Goal: Transaction & Acquisition: Book appointment/travel/reservation

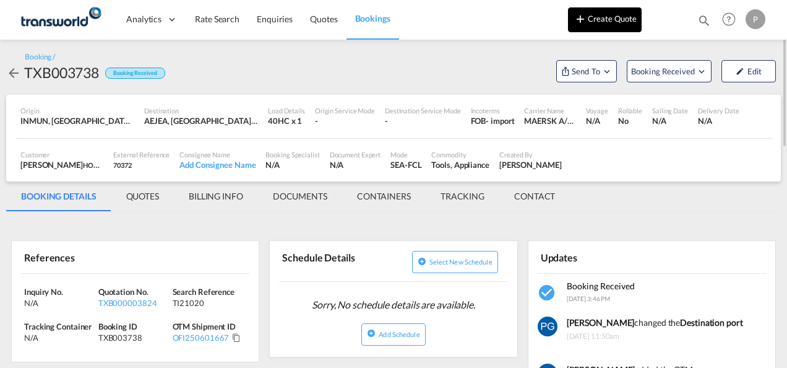
click at [621, 24] on button "Create Quote" at bounding box center [605, 19] width 74 height 25
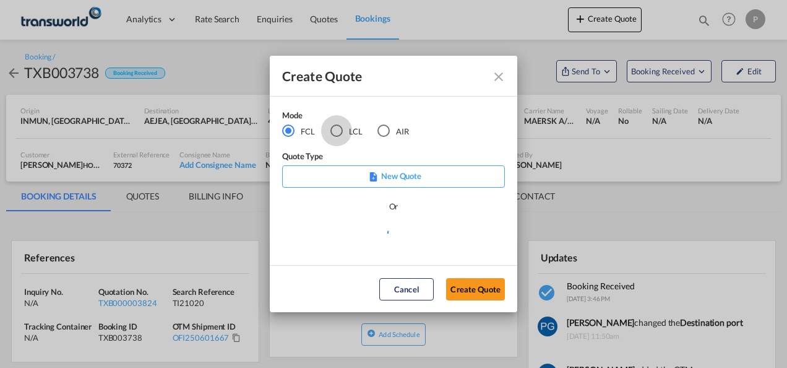
click at [341, 129] on div "LCL" at bounding box center [336, 130] width 12 height 12
click at [488, 288] on button "Create Quote" at bounding box center [475, 289] width 59 height 22
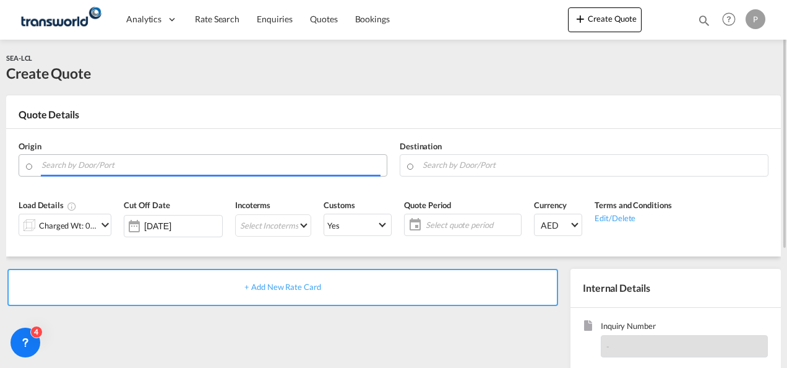
click at [200, 166] on input "Search by Door/Port" at bounding box center [210, 165] width 339 height 22
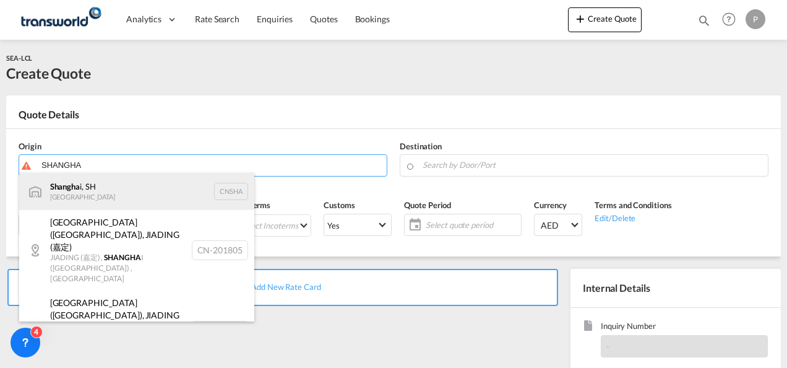
click at [168, 196] on div "Shangha i, SH China CNSHA" at bounding box center [136, 191] width 235 height 37
type input "[GEOGRAPHIC_DATA], SH, CNSHA"
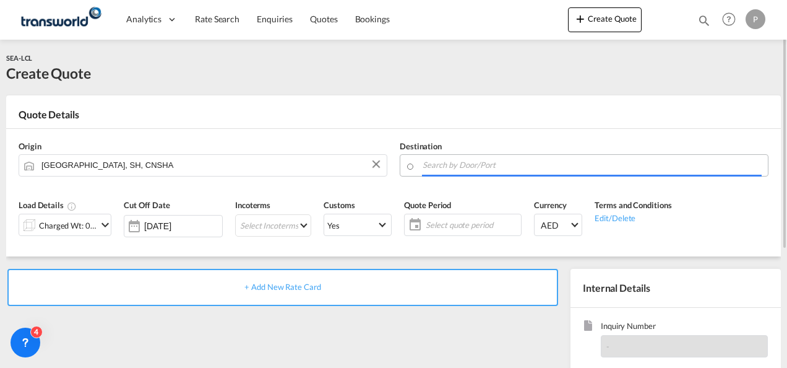
click at [515, 162] on input "Search by Door/Port" at bounding box center [592, 165] width 339 height 22
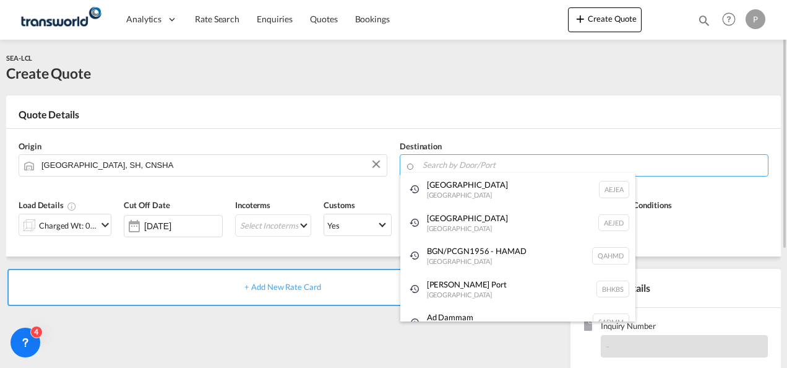
click at [463, 196] on div "[GEOGRAPHIC_DATA] [GEOGRAPHIC_DATA]" at bounding box center [517, 189] width 235 height 33
type input "[GEOGRAPHIC_DATA], [GEOGRAPHIC_DATA]"
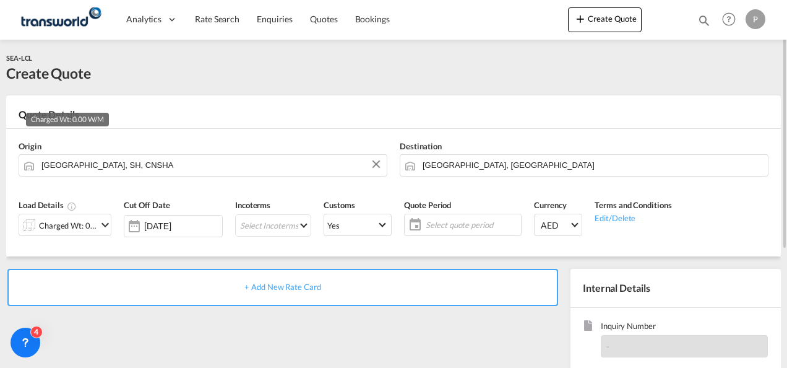
click at [93, 226] on div "Charged Wt: 0.00 W/M" at bounding box center [68, 225] width 58 height 17
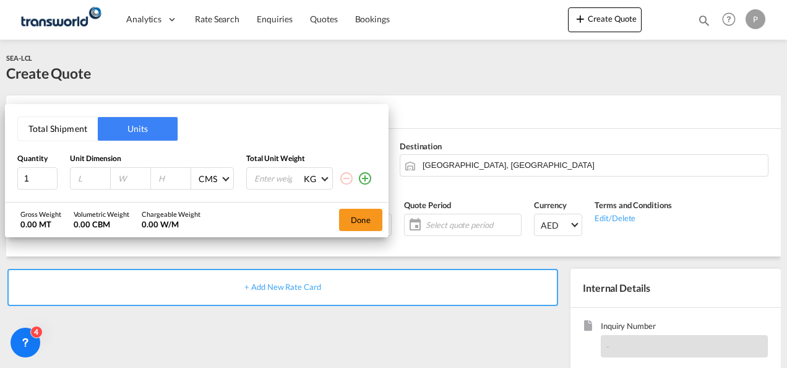
click at [62, 124] on button "Total Shipment" at bounding box center [58, 129] width 80 height 24
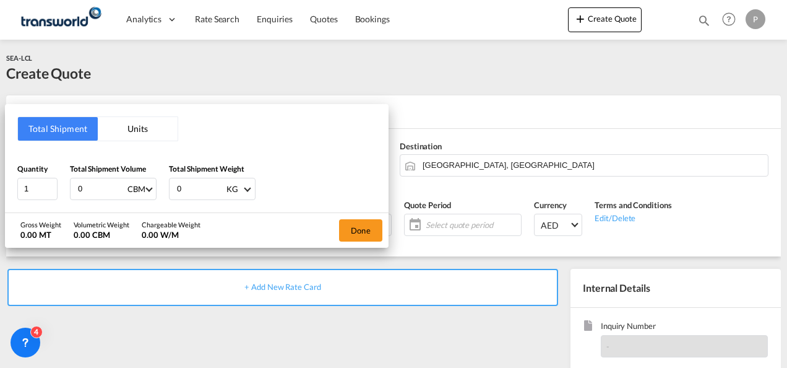
click at [103, 186] on input "0" at bounding box center [102, 188] width 50 height 21
type input "1.96"
click at [196, 185] on input "0" at bounding box center [201, 188] width 50 height 21
type input "142"
click at [353, 227] on button "Done" at bounding box center [360, 230] width 43 height 22
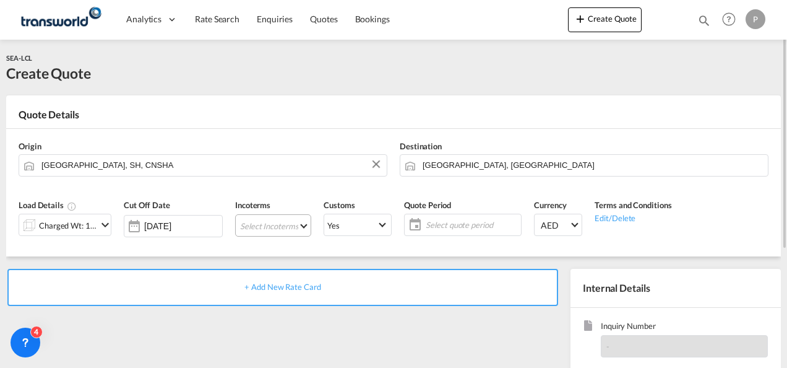
click at [258, 226] on md-select "Select Incoterms DAP - export Delivered at Place CIP - export Carriage and Insu…" at bounding box center [273, 225] width 76 height 22
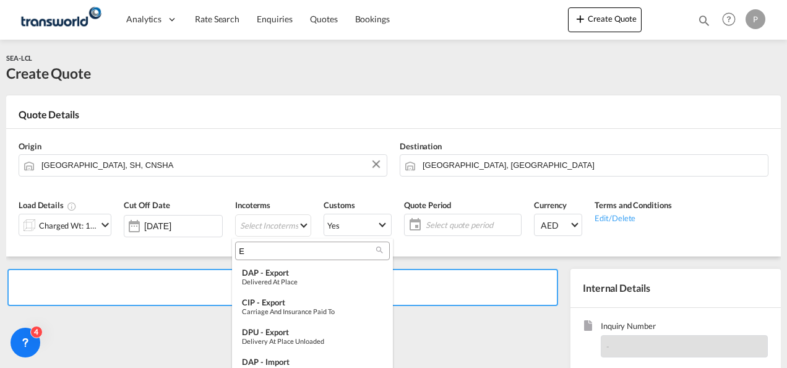
click at [264, 250] on input "E" at bounding box center [307, 250] width 137 height 11
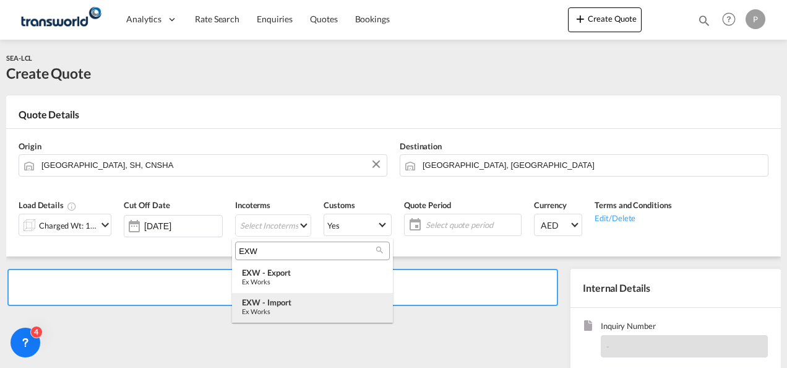
type input "EXW"
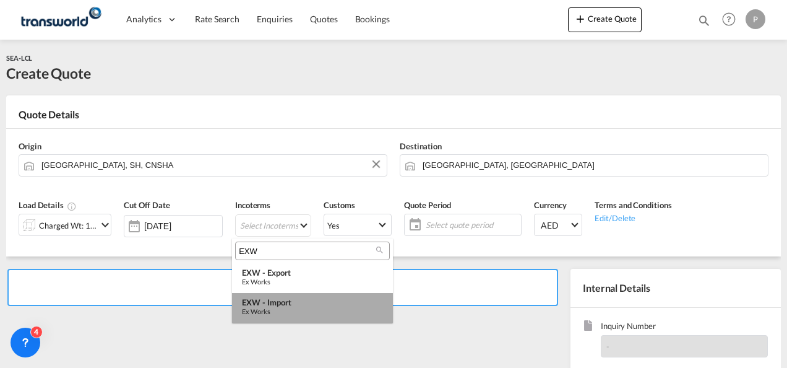
click at [276, 312] on div "Ex Works" at bounding box center [312, 311] width 141 height 8
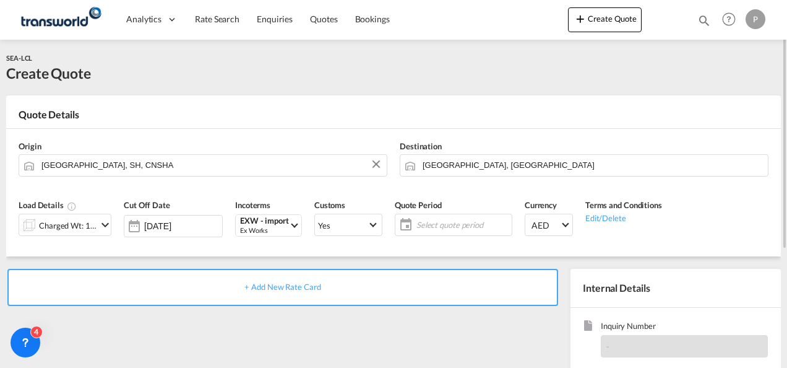
click at [441, 226] on span "Select quote period" at bounding box center [462, 224] width 92 height 11
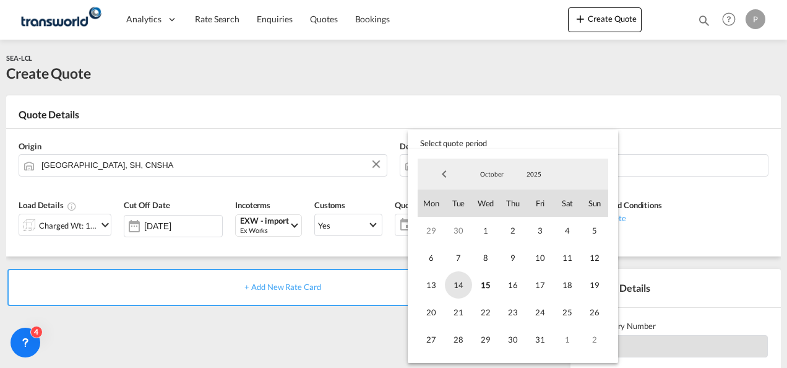
click at [459, 278] on span "14" at bounding box center [458, 284] width 27 height 27
click at [538, 337] on span "31" at bounding box center [540, 339] width 27 height 27
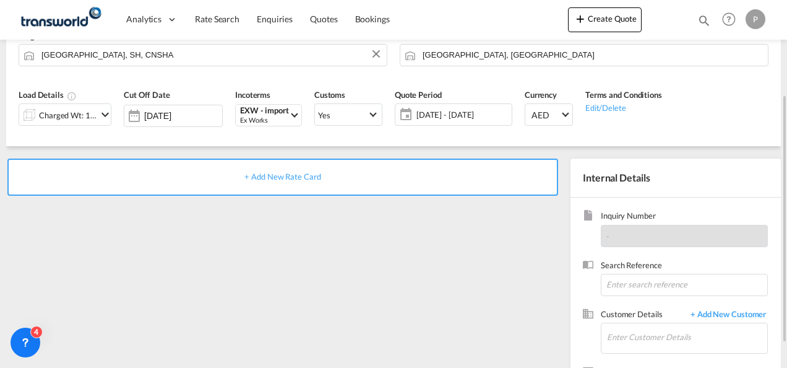
scroll to position [121, 0]
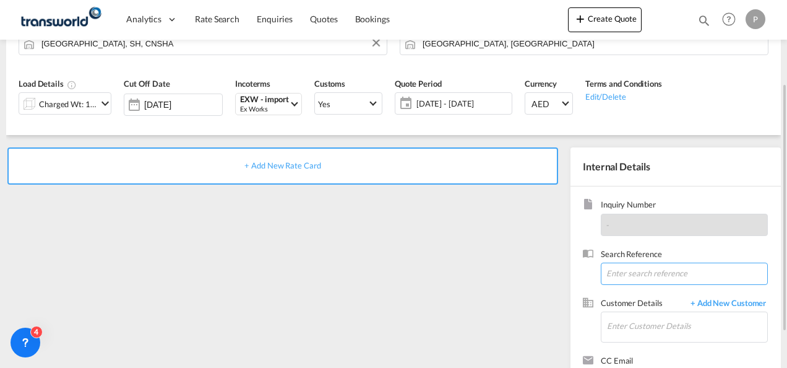
click at [653, 275] on input at bounding box center [684, 273] width 167 height 22
type input "TWG1109"
click at [631, 325] on input "Enter Customer Details" at bounding box center [687, 326] width 160 height 28
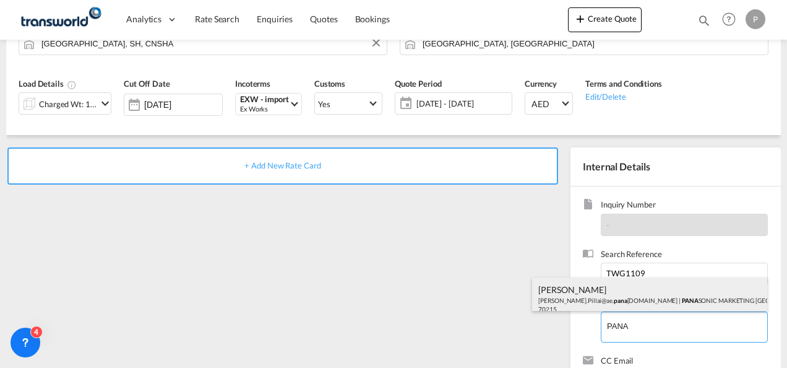
click at [614, 290] on div "[PERSON_NAME] [PERSON_NAME].Pillai@ae. pana [DOMAIN_NAME] | PANA SONIC MARKETIN…" at bounding box center [649, 298] width 235 height 42
type input "PANASONIC MARKETING [GEOGRAPHIC_DATA] AND [GEOGRAPHIC_DATA] (PMMAF) SPARE PARTS…"
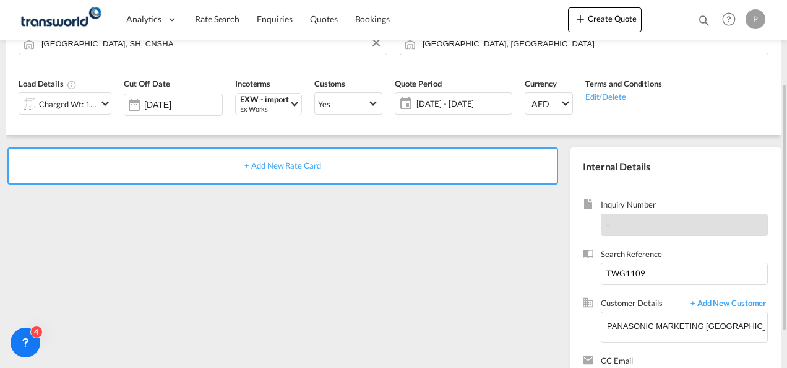
click at [296, 170] on div "+ Add New Rate Card" at bounding box center [282, 165] width 551 height 37
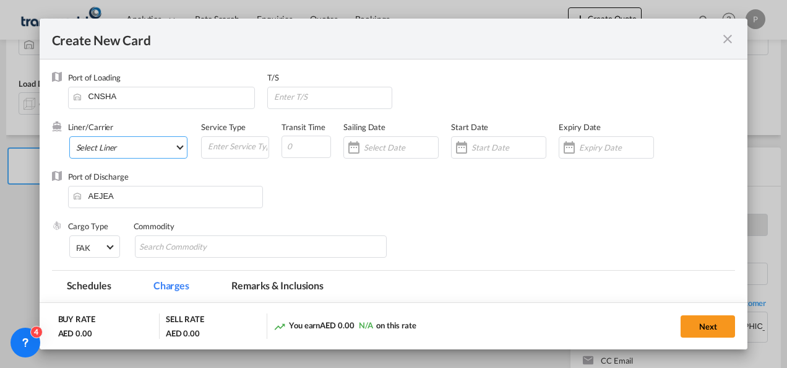
click at [135, 142] on md-select "Select Liner" at bounding box center [128, 147] width 119 height 22
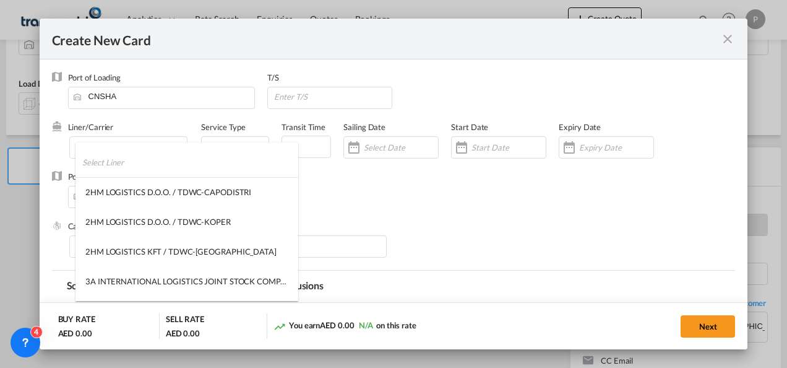
click at [130, 155] on input "search" at bounding box center [190, 162] width 216 height 30
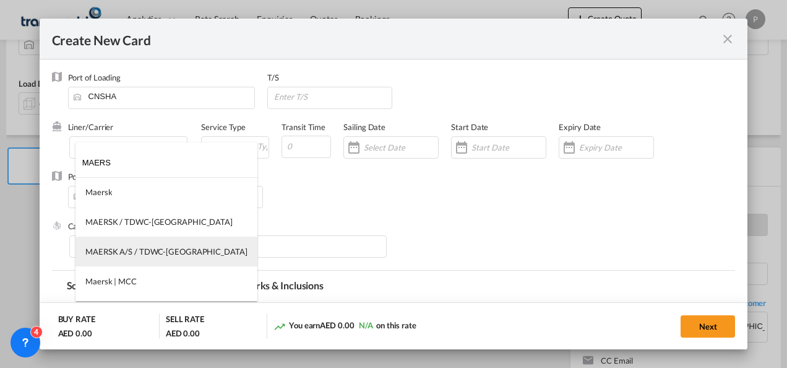
type input "MAERS"
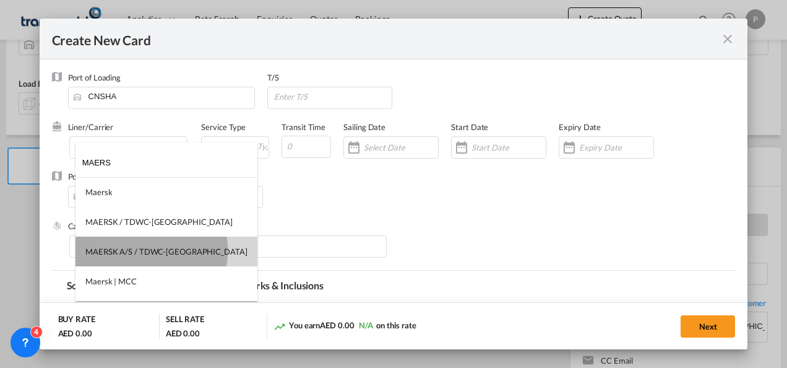
click at [151, 251] on div "MAERSK A/S / TDWC-[GEOGRAPHIC_DATA]" at bounding box center [166, 251] width 162 height 11
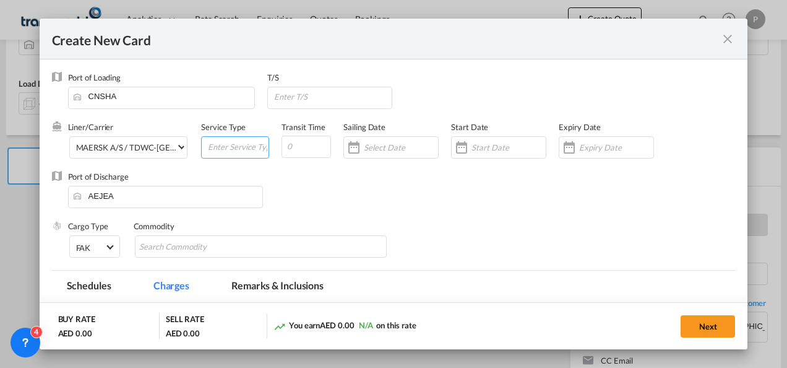
click at [233, 146] on input "Create New CardPort ..." at bounding box center [238, 146] width 62 height 19
type input "EXW IMPORT"
click at [608, 144] on input "Create New CardPort ..." at bounding box center [616, 147] width 74 height 10
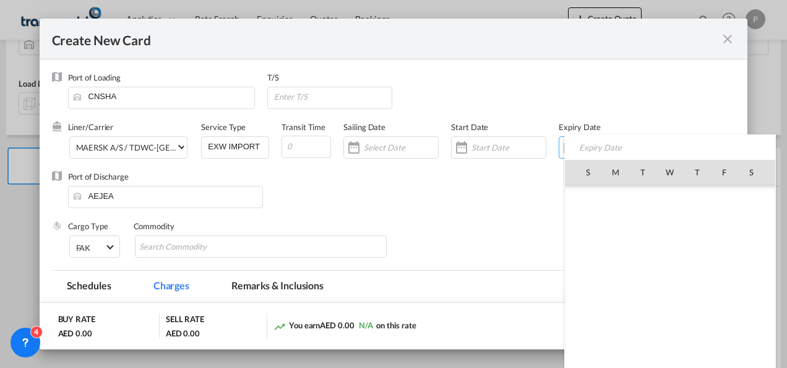
scroll to position [286815, 0]
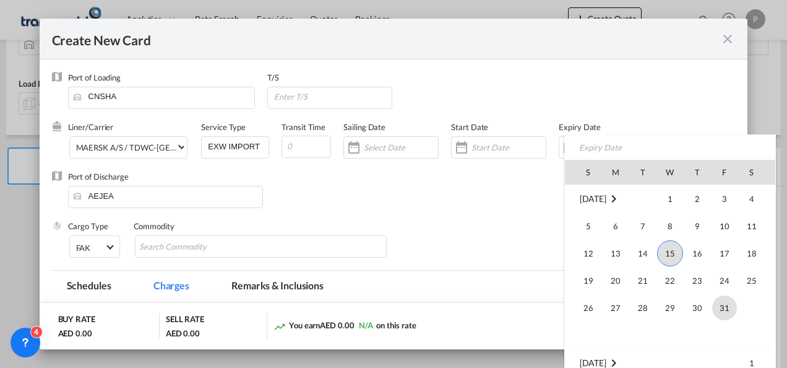
click at [733, 307] on span "31" at bounding box center [724, 307] width 25 height 25
type input "[DATE]"
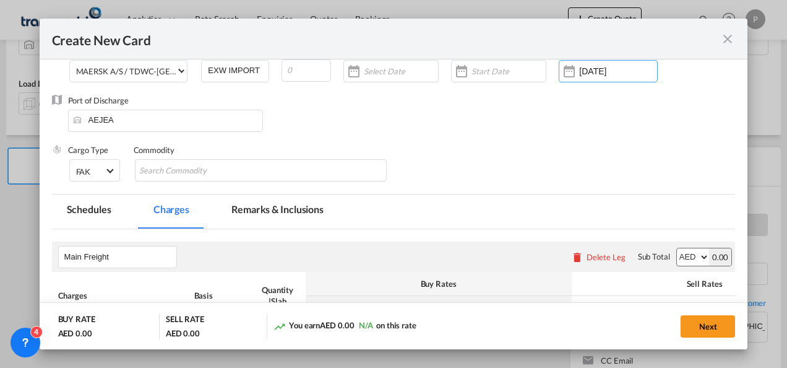
scroll to position [77, 0]
click at [271, 166] on md-chips-wrap "Chips container with autocompletion. Enter the text area, type text to search, …" at bounding box center [261, 169] width 252 height 22
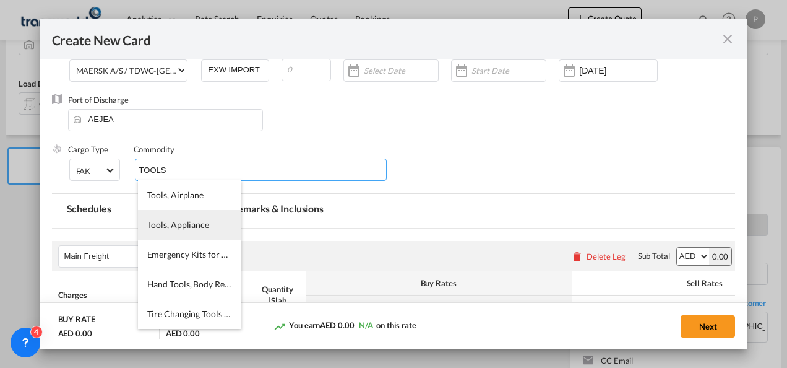
type input "TOOLS"
click at [189, 225] on span "Tools, Appliance" at bounding box center [178, 224] width 62 height 11
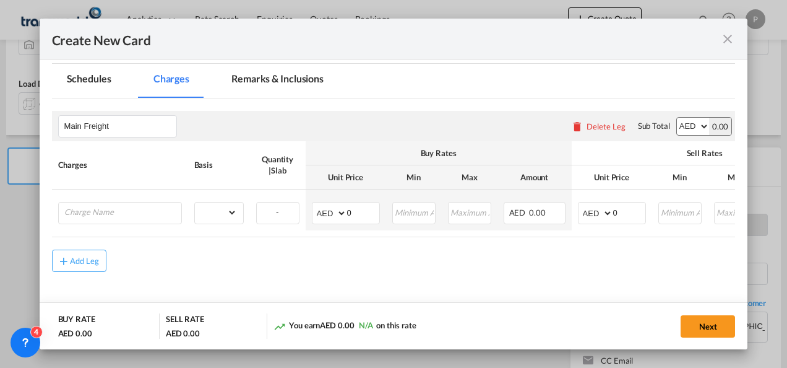
scroll to position [211, 0]
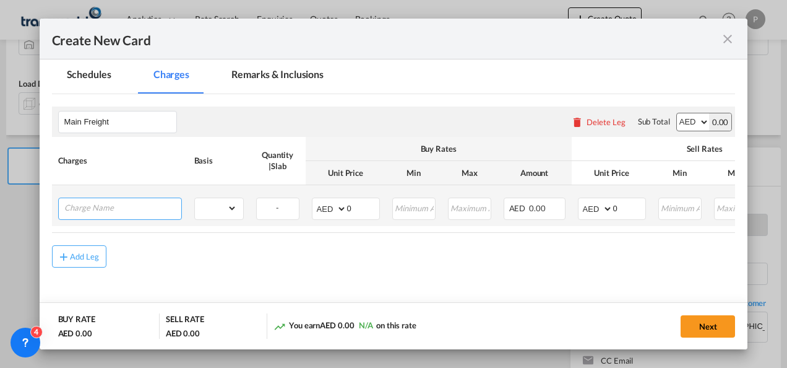
click at [131, 205] on input "Charge Name" at bounding box center [122, 207] width 117 height 19
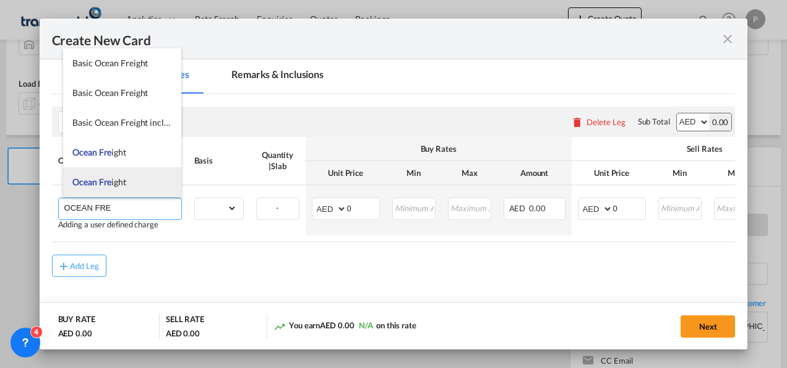
click at [115, 175] on li "Ocean Fre ight" at bounding box center [122, 182] width 118 height 30
type input "Ocean Freight"
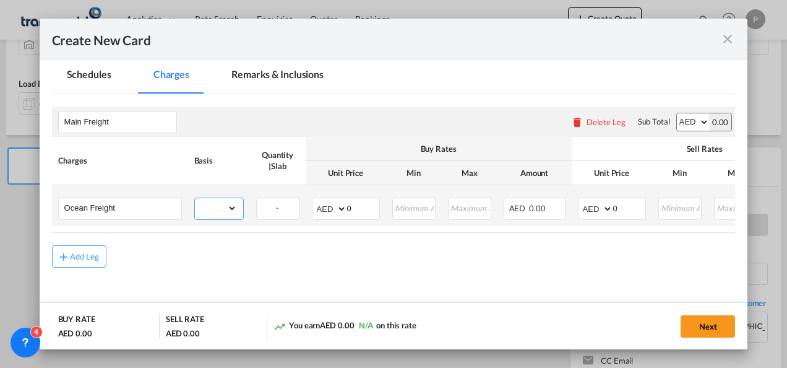
click at [231, 213] on select "gross_weight volumetric_weight per_shipment per_bl per_km per_hawb per_kg flat …" at bounding box center [216, 208] width 42 height 20
select select "per_shipment"
click at [195, 198] on select "gross_weight volumetric_weight per_shipment per_bl per_km per_hawb per_kg flat …" at bounding box center [216, 208] width 42 height 20
click at [637, 210] on input "0" at bounding box center [629, 207] width 32 height 19
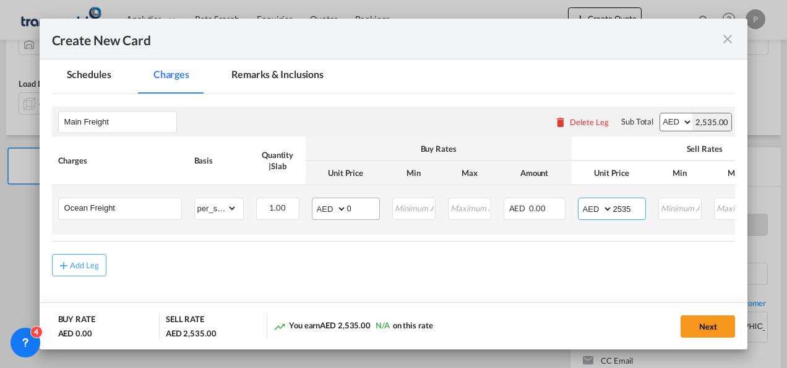
type input "2535"
click at [371, 207] on input "0" at bounding box center [363, 207] width 32 height 19
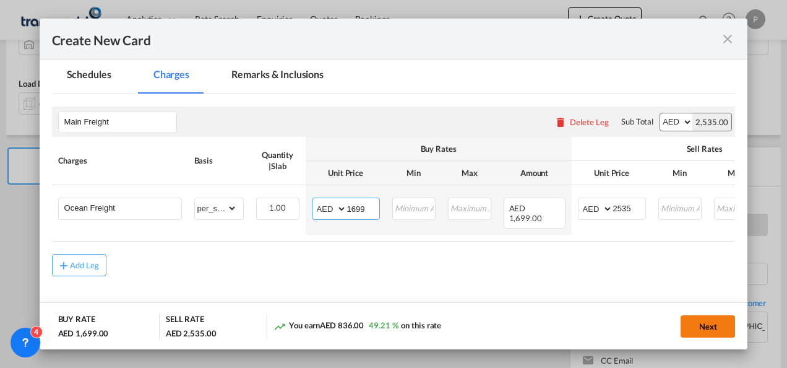
type input "1699"
click at [699, 326] on button "Next" at bounding box center [708, 326] width 54 height 22
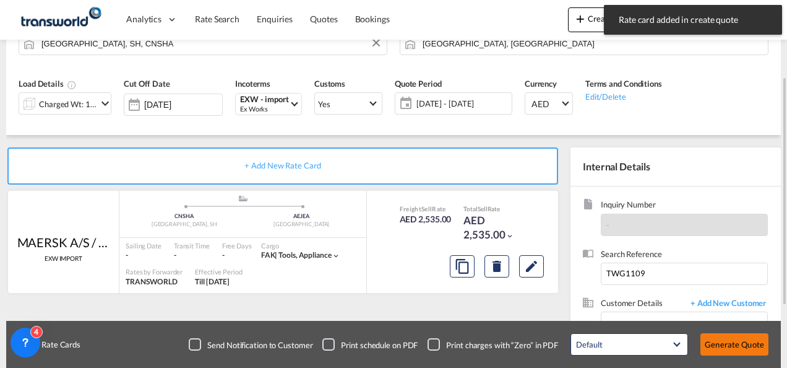
click at [739, 342] on button "Generate Quote" at bounding box center [735, 344] width 68 height 22
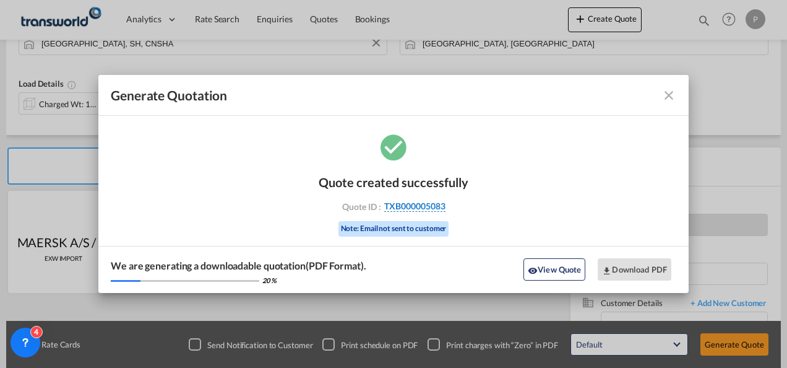
click at [434, 200] on span "TXB000005083" at bounding box center [414, 205] width 61 height 11
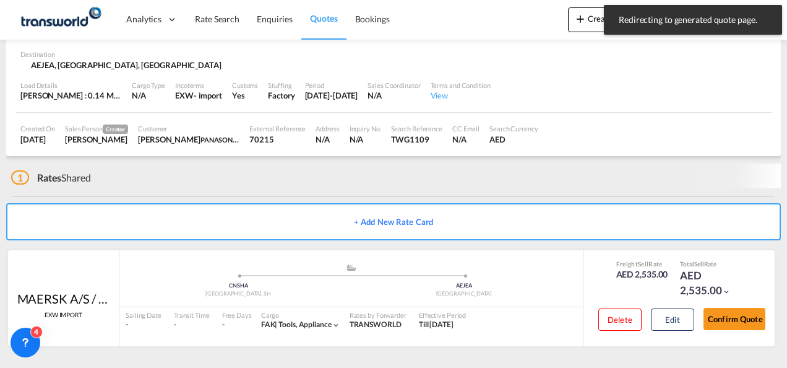
scroll to position [83, 0]
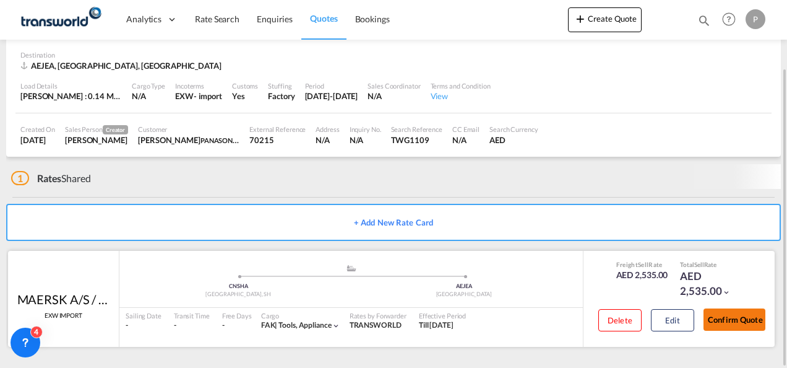
click at [744, 319] on button "Confirm Quote" at bounding box center [735, 319] width 62 height 22
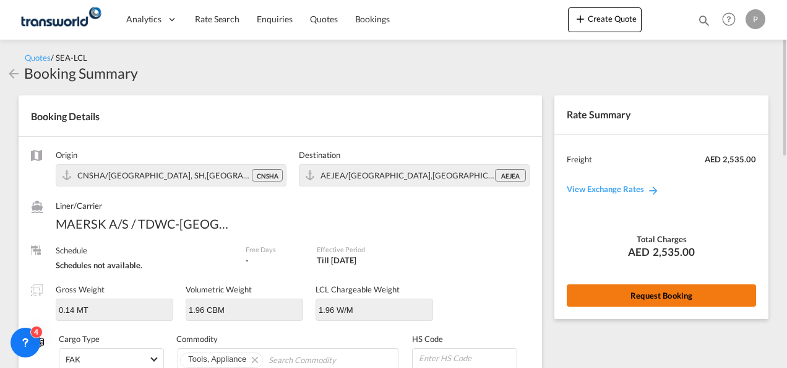
click at [645, 284] on button "Request Booking" at bounding box center [661, 295] width 189 height 22
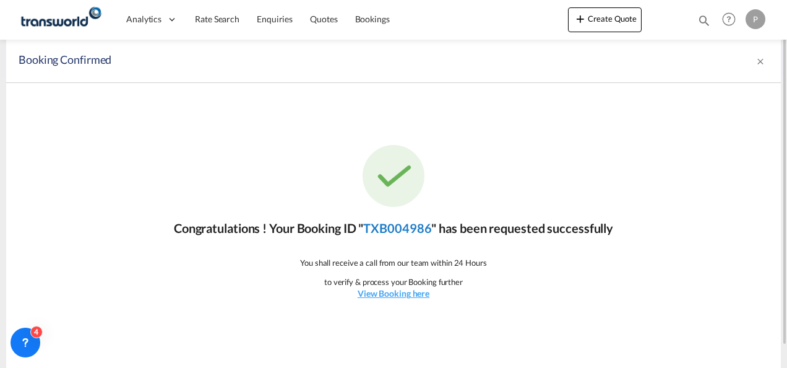
click at [412, 230] on link "TXB004986" at bounding box center [397, 227] width 68 height 15
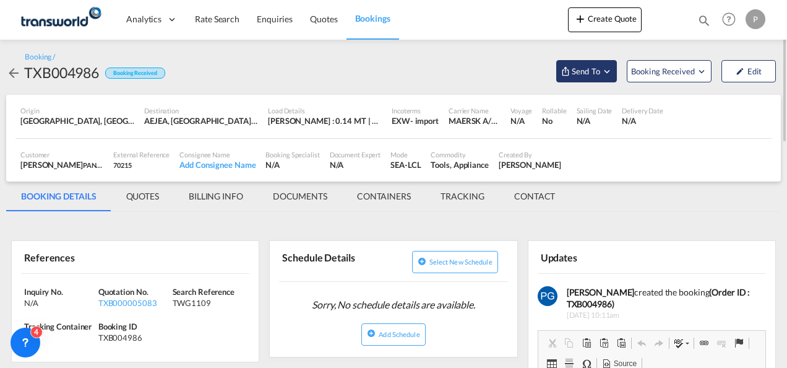
click at [596, 73] on span "Send To" at bounding box center [586, 71] width 31 height 12
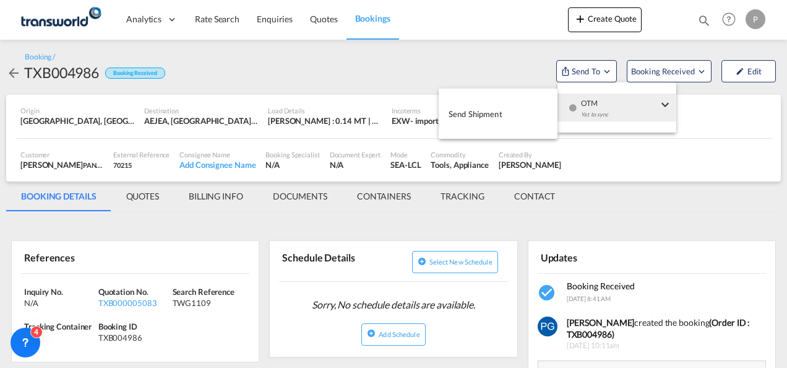
click at [504, 98] on md-menu-item "Send Shipment" at bounding box center [498, 113] width 119 height 40
click at [491, 113] on span "Send Shipment" at bounding box center [476, 114] width 54 height 20
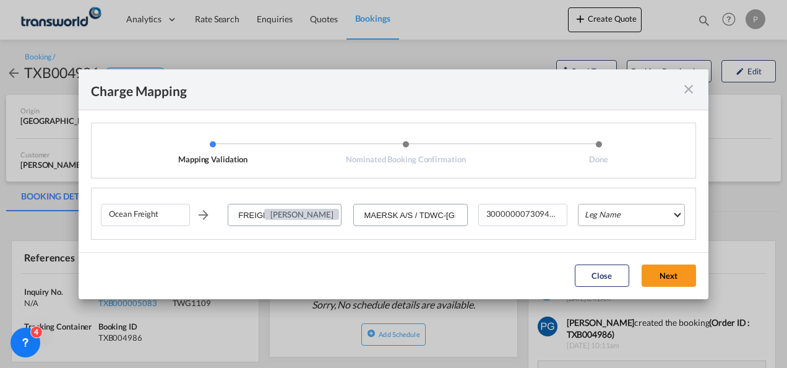
click at [617, 222] on md-select "Leg Name HANDLING ORIGIN VESSEL HANDLING DESTINATION OTHERS TL PICK UP CUSTOMS …" at bounding box center [631, 215] width 107 height 22
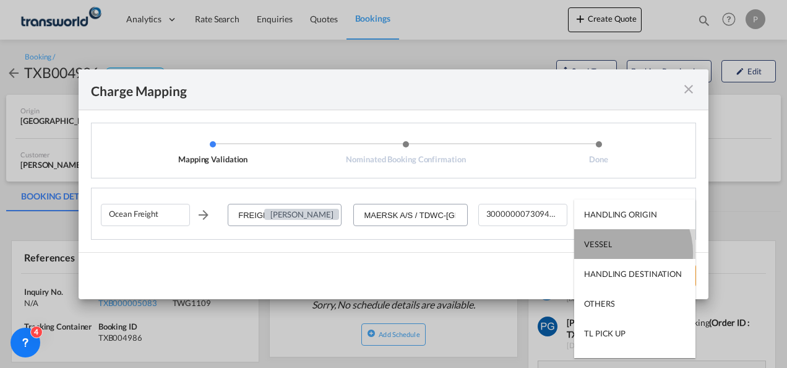
click at [615, 252] on md-option "VESSEL" at bounding box center [634, 244] width 121 height 30
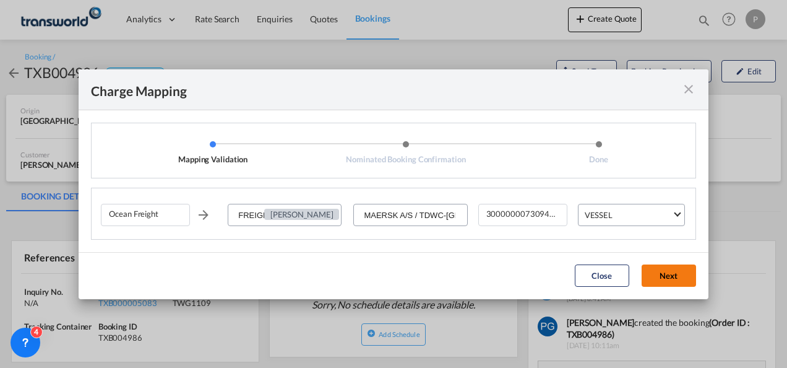
click at [666, 282] on button "Next" at bounding box center [669, 275] width 54 height 22
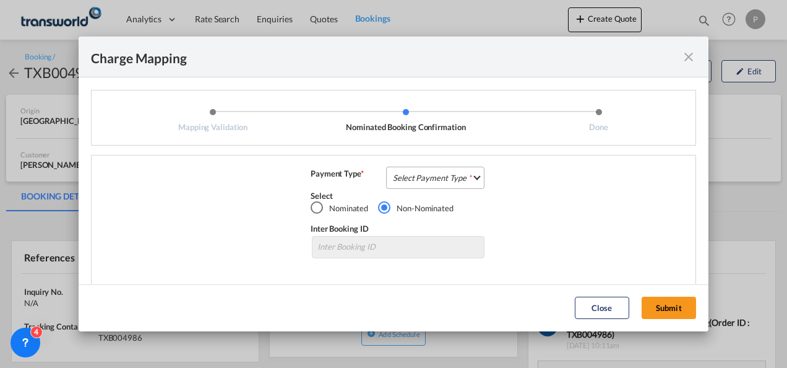
click at [437, 177] on md-select "Select Payment Type COLLECT PREPAID" at bounding box center [435, 177] width 98 height 22
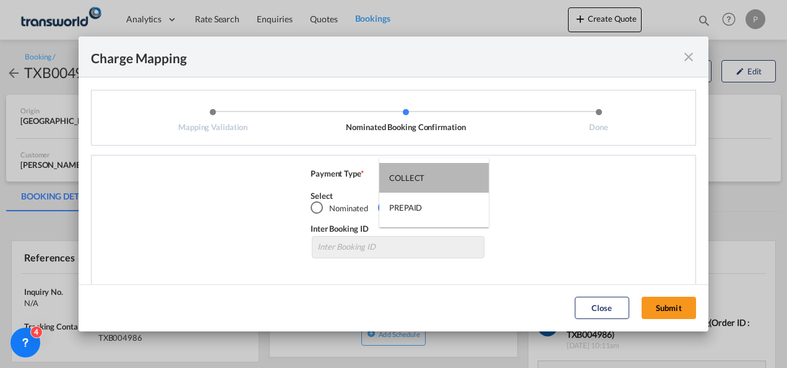
click at [437, 177] on md-option "COLLECT" at bounding box center [434, 178] width 110 height 30
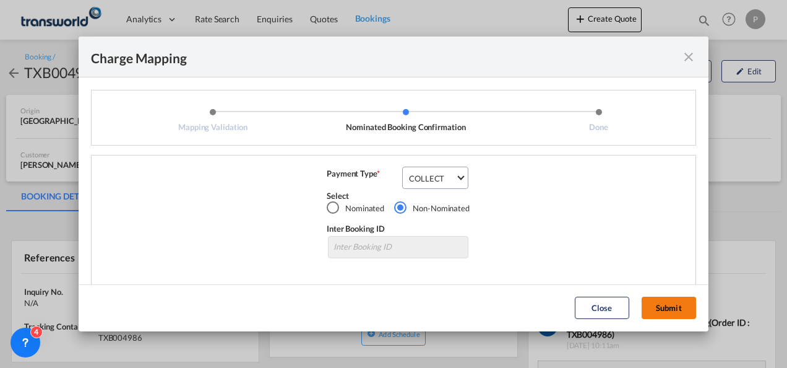
click at [670, 309] on button "Submit" at bounding box center [669, 307] width 54 height 22
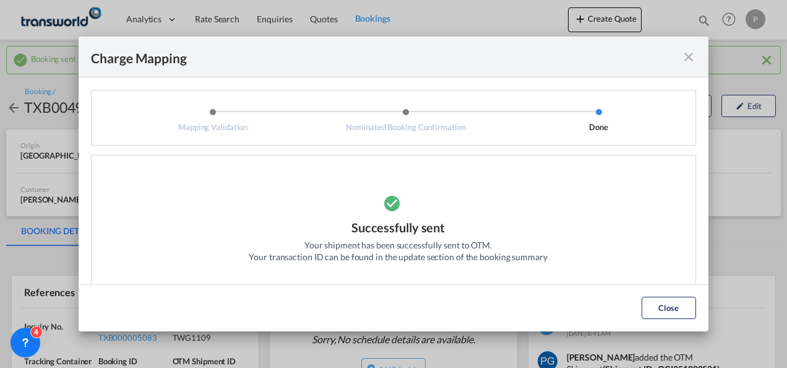
click at [690, 59] on md-icon "icon-close fg-AAA8AD cursor" at bounding box center [688, 57] width 15 height 15
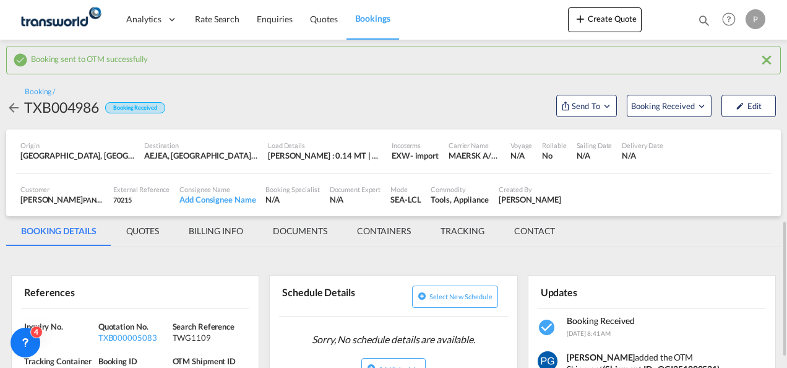
scroll to position [184, 0]
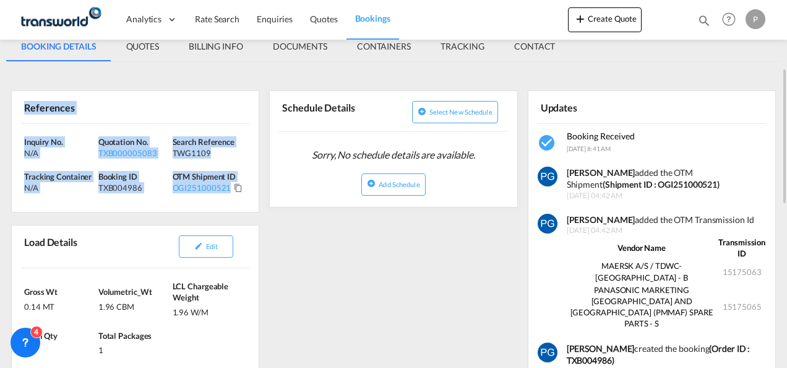
drag, startPoint x: 19, startPoint y: 106, endPoint x: 241, endPoint y: 192, distance: 238.0
click at [241, 192] on div "References Inquiry No. N/A Quotation No. TXB000005083 Search Reference TWG1109 …" at bounding box center [135, 151] width 248 height 122
copy div "References Inquiry No. N/A Quotation No. TXB000005083 Search Reference TWG1109 …"
click at [592, 28] on button "Create Quote" at bounding box center [605, 19] width 74 height 25
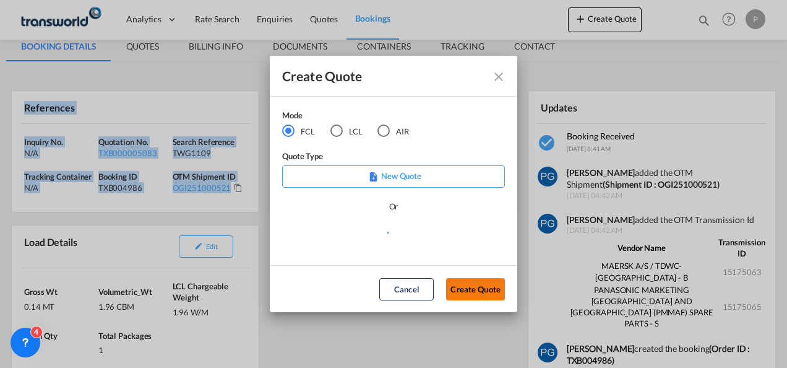
click at [463, 295] on button "Create Quote" at bounding box center [475, 289] width 59 height 22
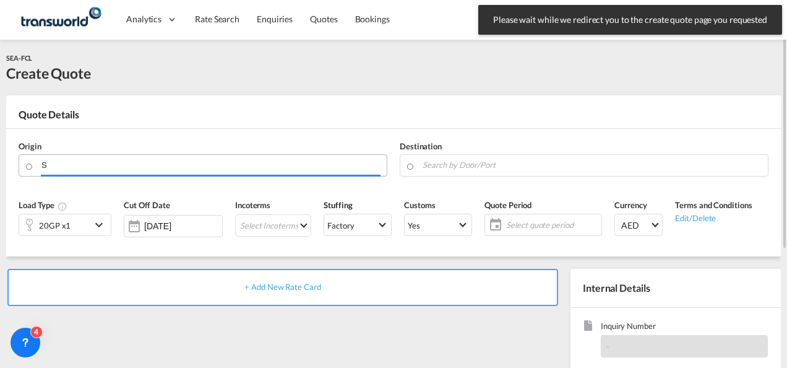
click at [129, 167] on input "S" at bounding box center [210, 165] width 339 height 22
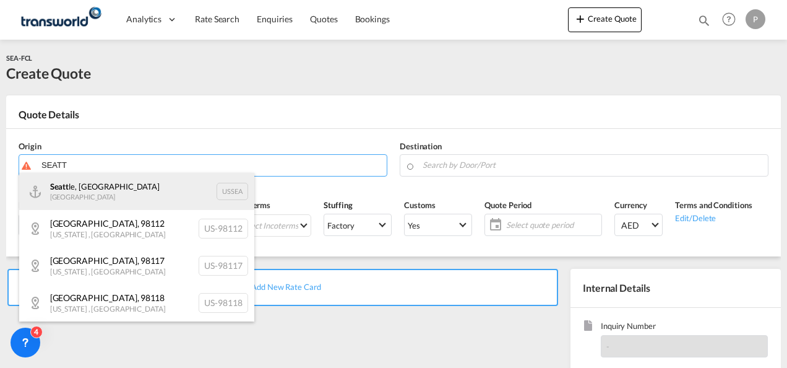
click at [123, 191] on div "Seatt le, WA United States USSEA" at bounding box center [136, 191] width 235 height 37
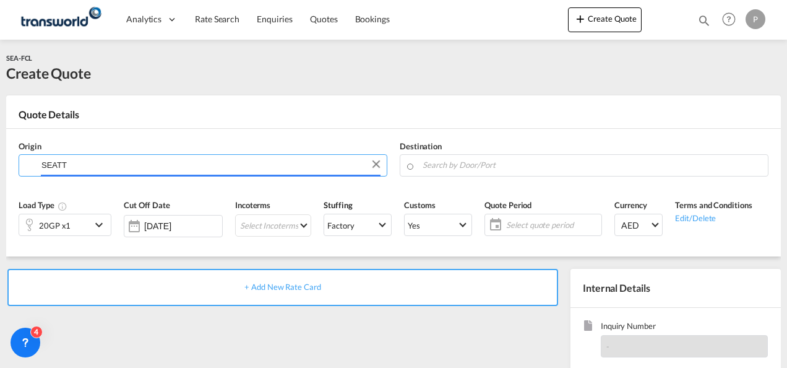
type input "[GEOGRAPHIC_DATA], [GEOGRAPHIC_DATA], USSEA"
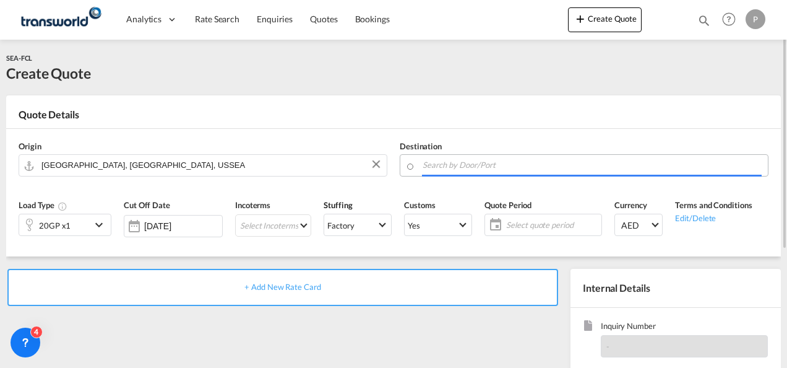
click at [442, 163] on input "Search by Door/Port" at bounding box center [592, 165] width 339 height 22
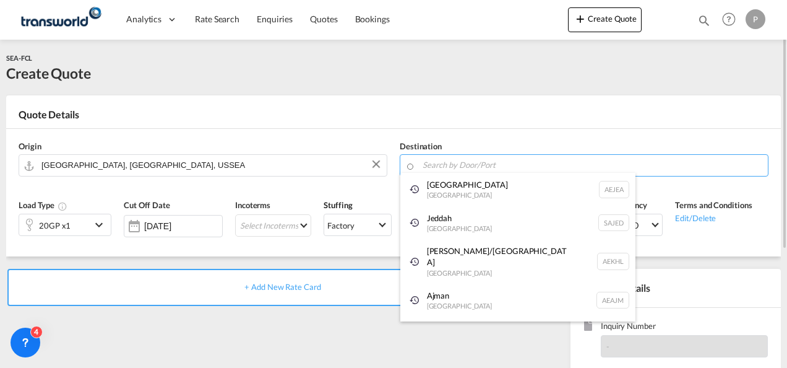
click at [451, 196] on div "[GEOGRAPHIC_DATA] [GEOGRAPHIC_DATA]" at bounding box center [517, 189] width 235 height 33
type input "[GEOGRAPHIC_DATA], [GEOGRAPHIC_DATA]"
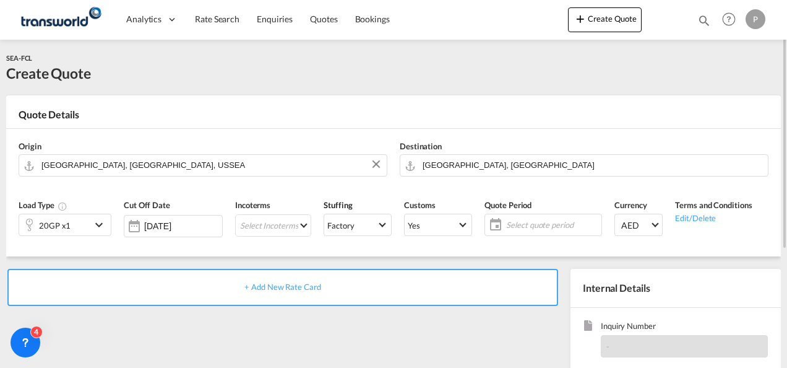
click at [91, 222] on div "20GP x1" at bounding box center [55, 224] width 72 height 21
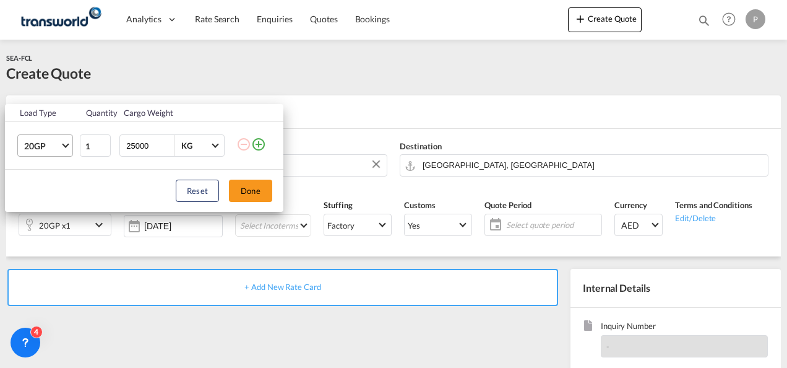
click at [63, 141] on md-select-value "20GP" at bounding box center [48, 145] width 50 height 21
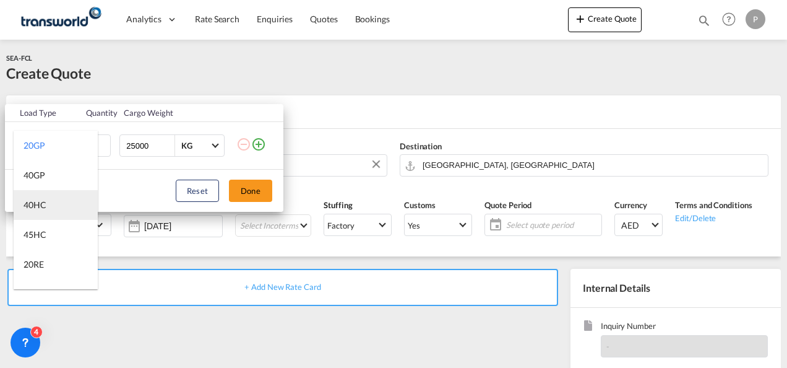
click at [59, 197] on md-option "40HC" at bounding box center [56, 205] width 84 height 30
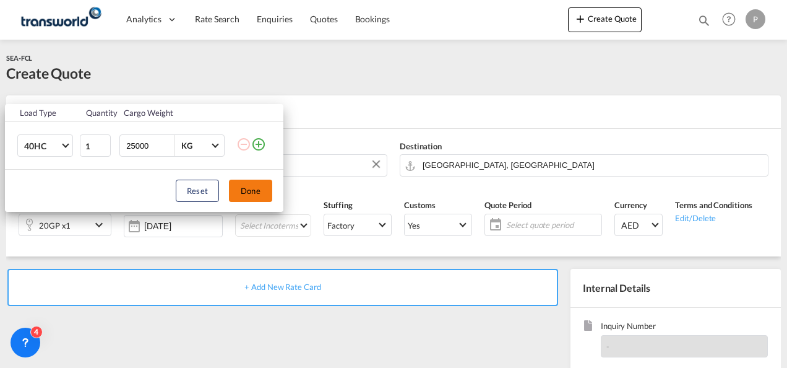
click at [256, 194] on button "Done" at bounding box center [250, 190] width 43 height 22
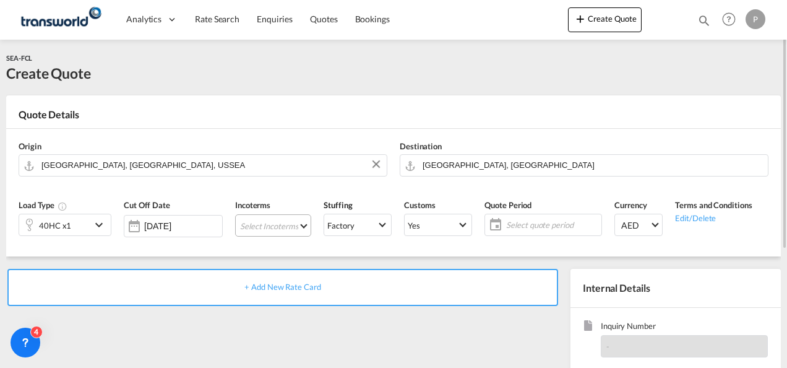
click at [257, 223] on md-select "Select Incoterms DAP - export Delivered at Place CIP - export Carriage and Insu…" at bounding box center [273, 225] width 76 height 22
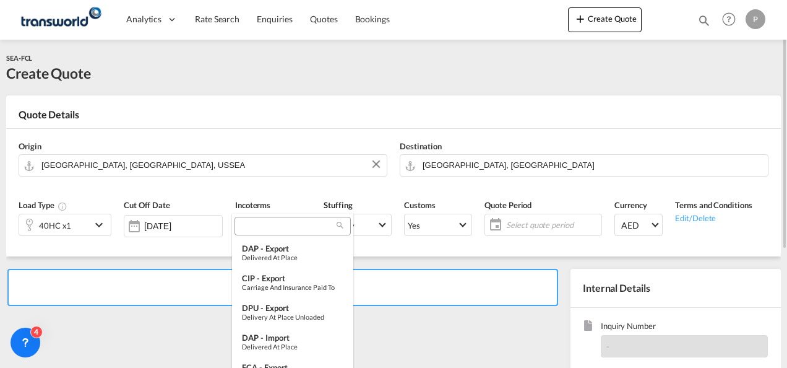
type md-option "[object Object]"
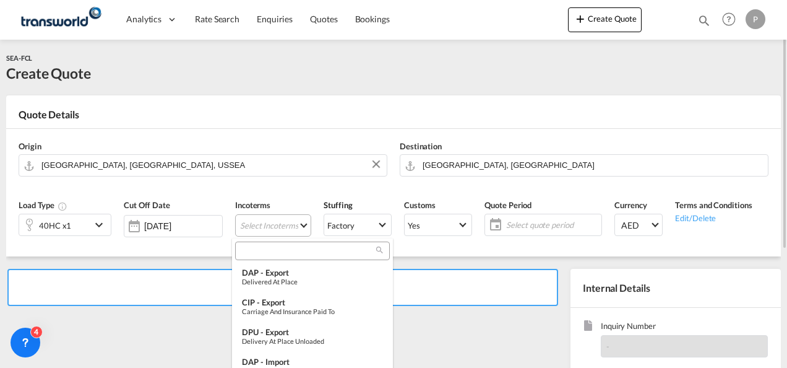
type md-option "[object Object]"
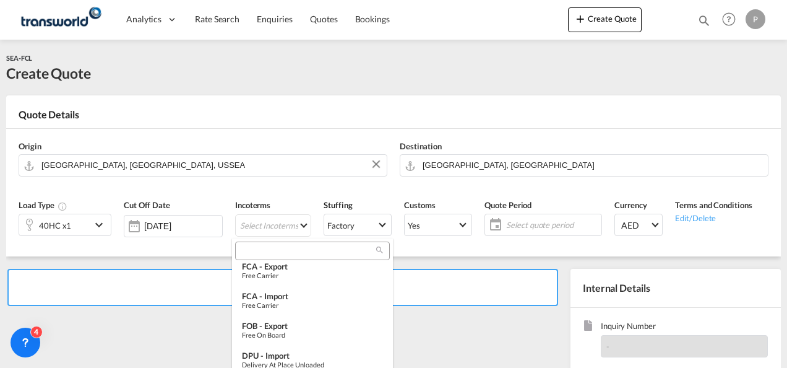
click at [258, 256] on input "search" at bounding box center [307, 250] width 137 height 11
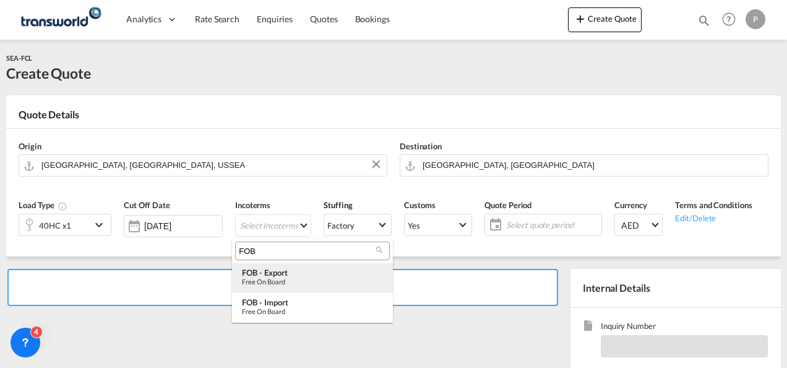
scroll to position [0, 0]
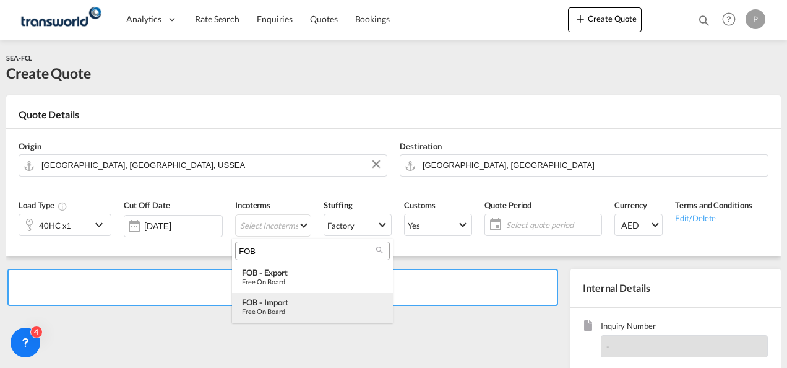
type input "FOB"
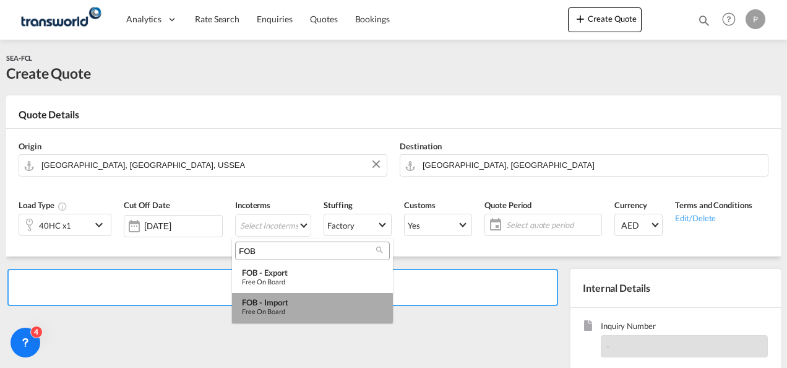
click at [287, 308] on div "Free on Board" at bounding box center [312, 311] width 141 height 8
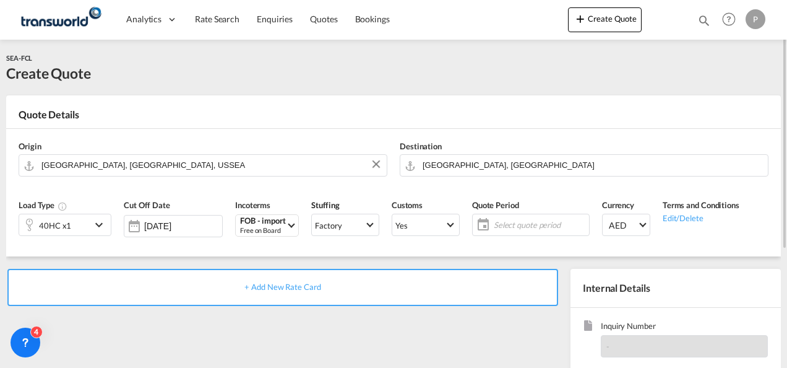
click at [520, 223] on span "Select quote period" at bounding box center [540, 224] width 92 height 11
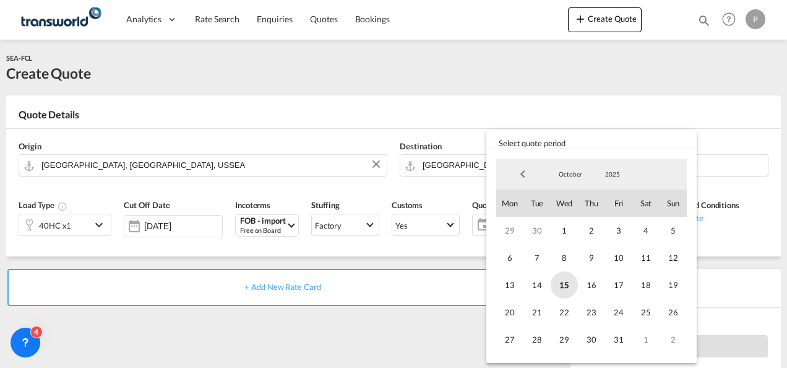
click at [565, 286] on span "15" at bounding box center [564, 284] width 27 height 27
click at [637, 342] on span "1" at bounding box center [645, 339] width 27 height 27
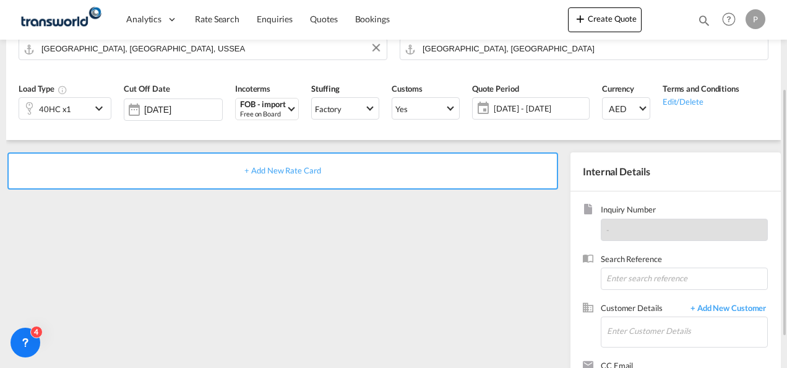
scroll to position [123, 0]
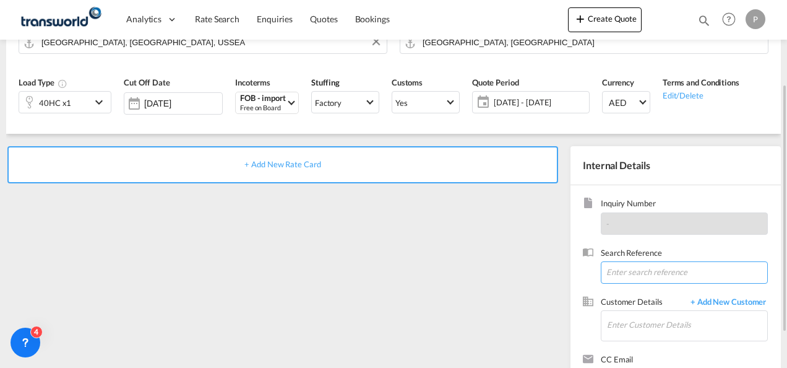
click at [639, 270] on input at bounding box center [684, 272] width 167 height 22
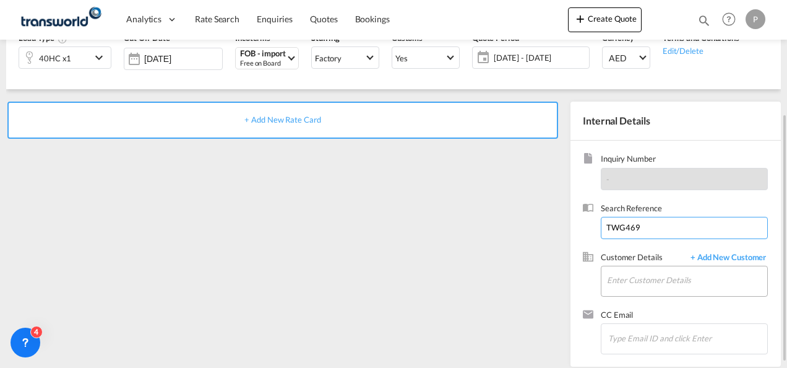
type input "TWG469"
click at [632, 278] on input "Enter Customer Details" at bounding box center [687, 280] width 160 height 28
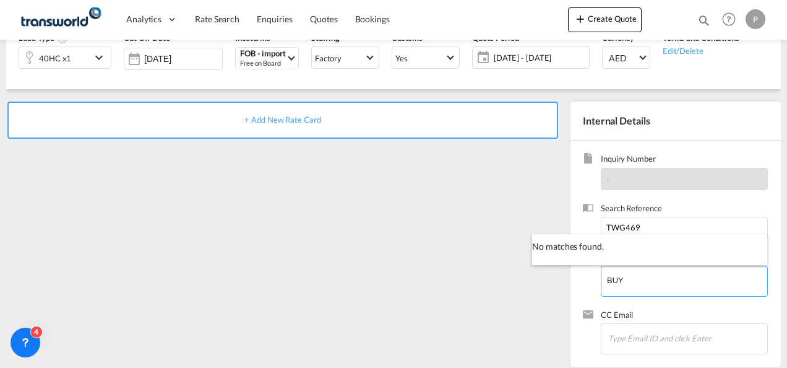
type input "BUY"
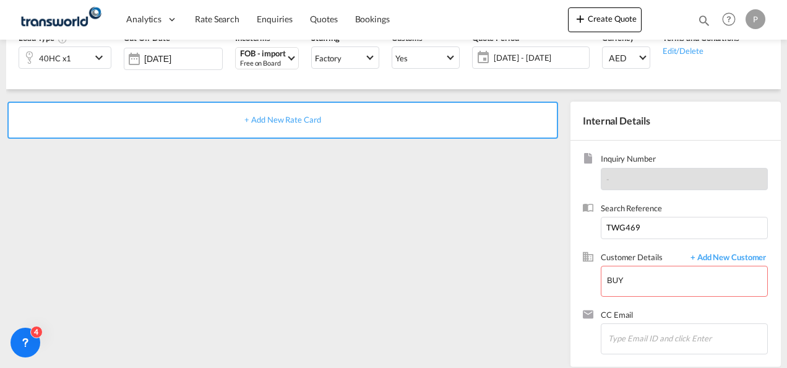
click at [553, 259] on body "Analytics Dashboard Rate Search Enquiries Quotes Bookings" at bounding box center [393, 184] width 787 height 368
click at [748, 256] on span "+ Add New Customer" at bounding box center [726, 258] width 84 height 14
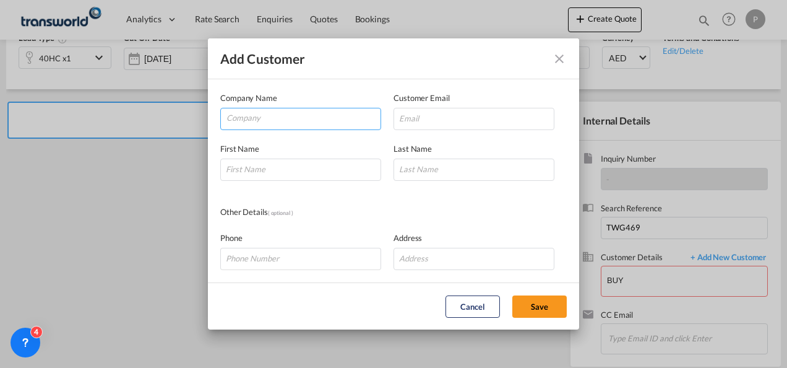
click at [316, 118] on input "Company" at bounding box center [303, 117] width 154 height 19
paste input "A F GIFTS TRADING L.L.C"
type input "A F GIFTS TRADING L.L.C"
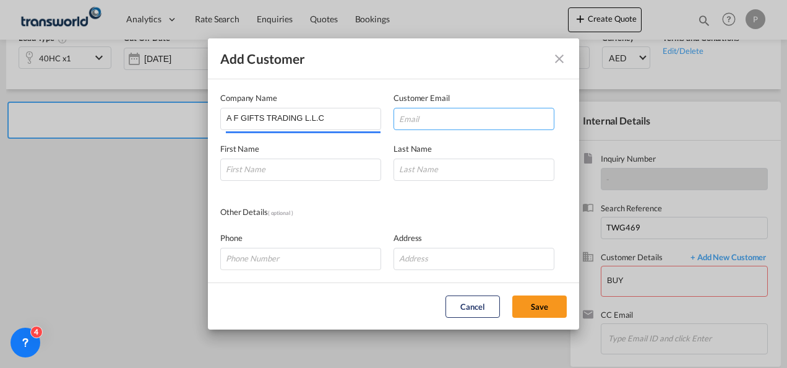
click at [415, 119] on input "Add Customer Company ..." at bounding box center [474, 119] width 161 height 22
paste input "[PERSON_NAME][EMAIL_ADDRESS][DOMAIN_NAME]"
type input "[PERSON_NAME][EMAIL_ADDRESS][DOMAIN_NAME]"
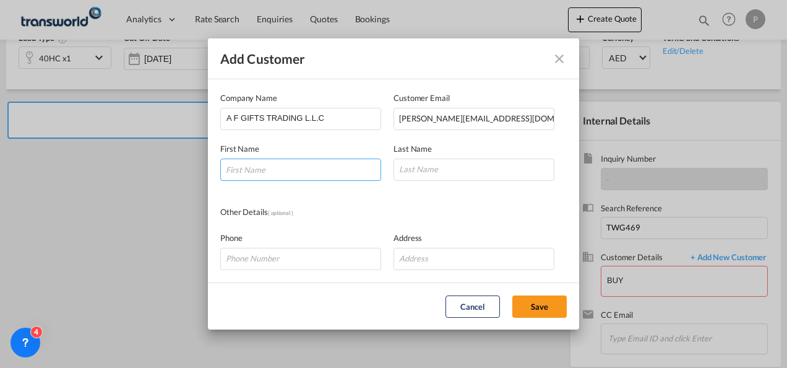
click at [296, 172] on input "Add Customer Company ..." at bounding box center [300, 169] width 161 height 22
type input "[PERSON_NAME]"
click at [406, 170] on input "Add Customer Company ..." at bounding box center [474, 169] width 161 height 22
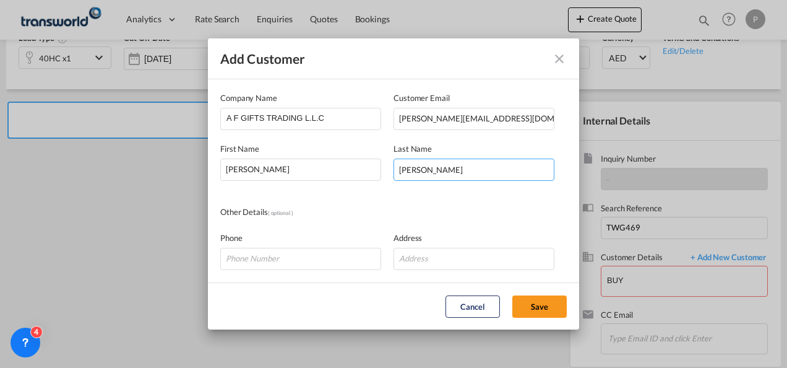
type input "[PERSON_NAME]"
click at [541, 308] on button "Save" at bounding box center [539, 306] width 54 height 22
type input "A F GIFTS TRADING L.L.C, [PERSON_NAME], [PERSON_NAME][EMAIL_ADDRESS][DOMAIN_NAM…"
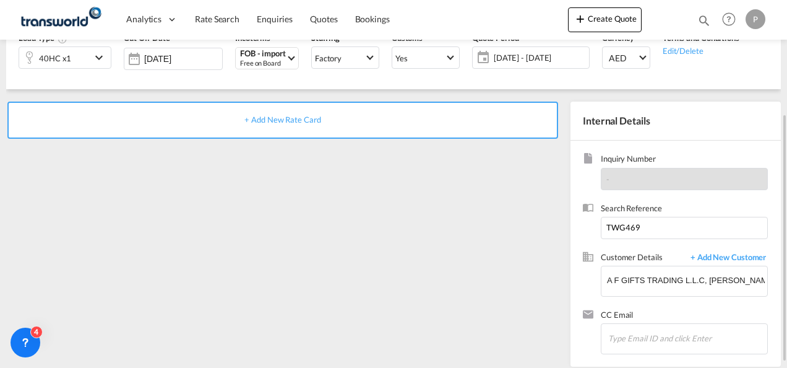
click at [272, 119] on span "+ Add New Rate Card" at bounding box center [282, 119] width 76 height 10
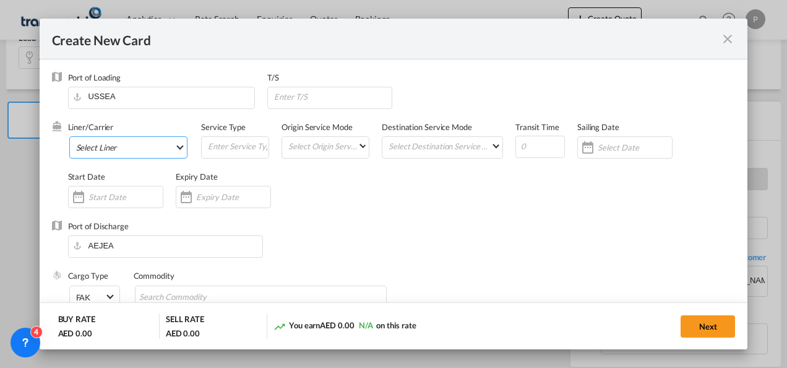
click at [119, 147] on md-select "Select Liner 2HM LOGISTICS D.O.O. / TDWC-CAPODISTRI 2HM LOGISTICS D.O.O. / TDWC…" at bounding box center [128, 147] width 119 height 22
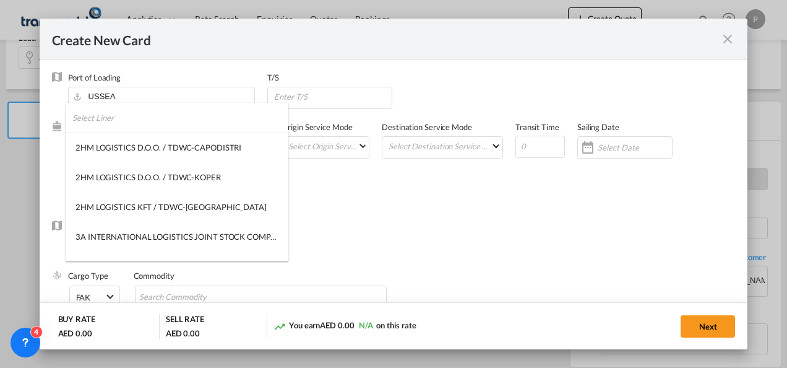
click at [125, 121] on input "search" at bounding box center [180, 118] width 216 height 30
type input "MAERSK"
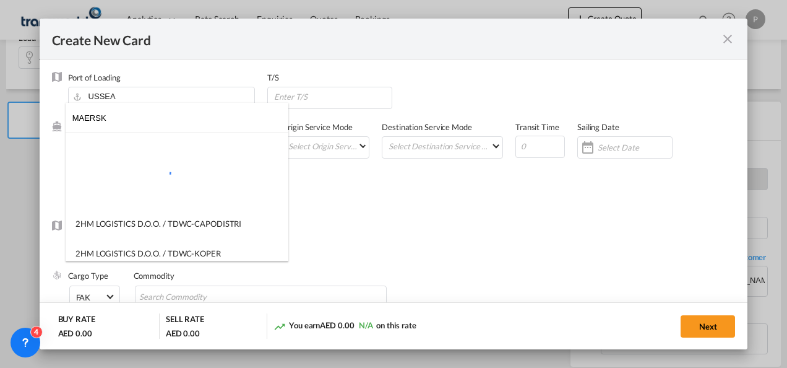
type input "Basic Ocean Freight"
select select "per equipment"
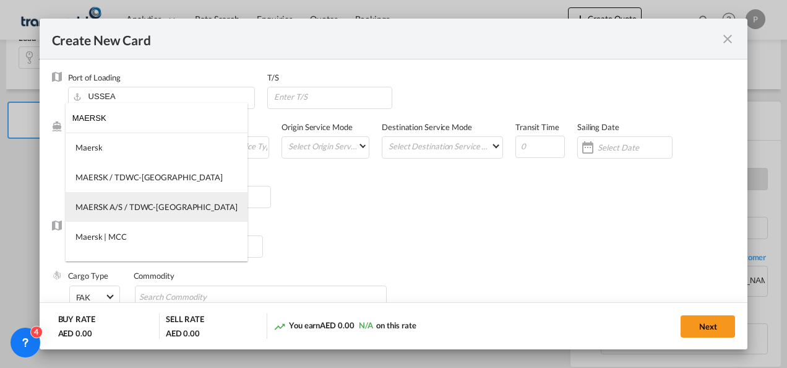
type input "MAERSK"
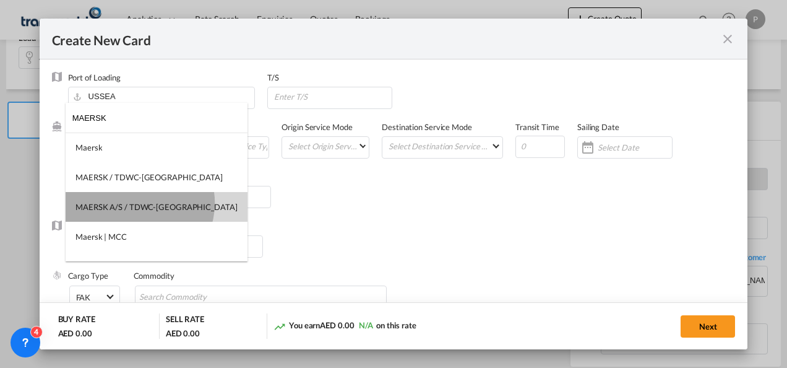
click at [139, 203] on div "MAERSK A/S / TDWC-[GEOGRAPHIC_DATA]" at bounding box center [156, 206] width 162 height 11
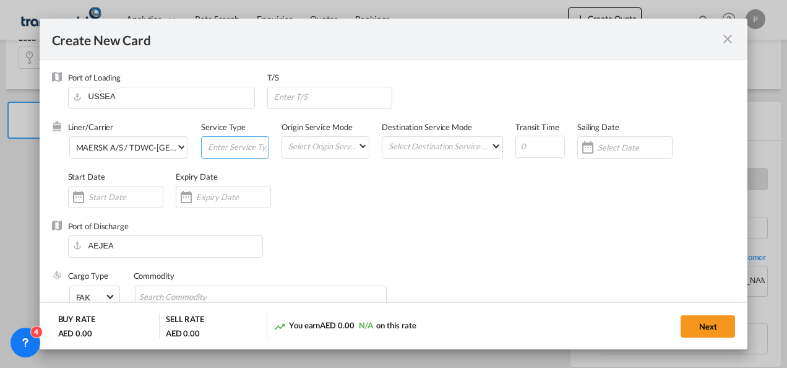
click at [228, 148] on input "Create New Card ..." at bounding box center [238, 146] width 62 height 19
type input "FOB IMPORT"
click at [213, 190] on div "Create New Card ..." at bounding box center [223, 197] width 95 height 22
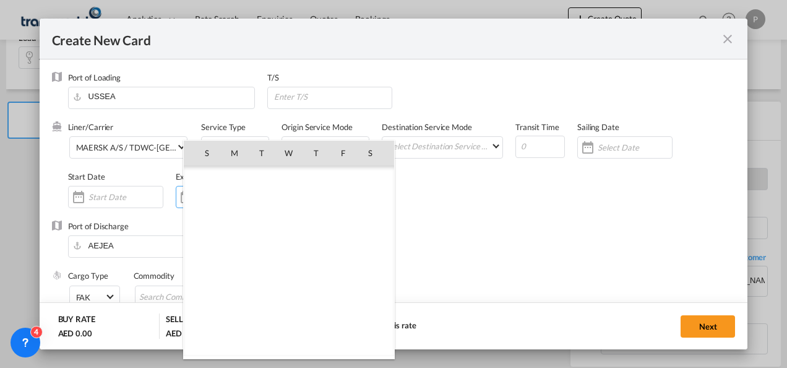
scroll to position [286815, 0]
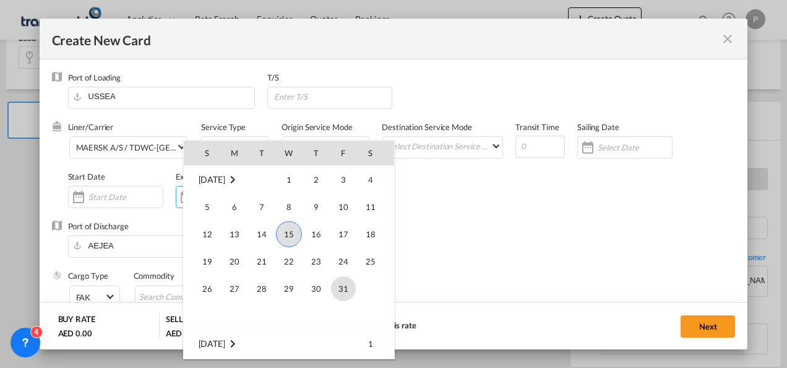
click at [338, 282] on span "31" at bounding box center [343, 288] width 25 height 25
type input "[DATE]"
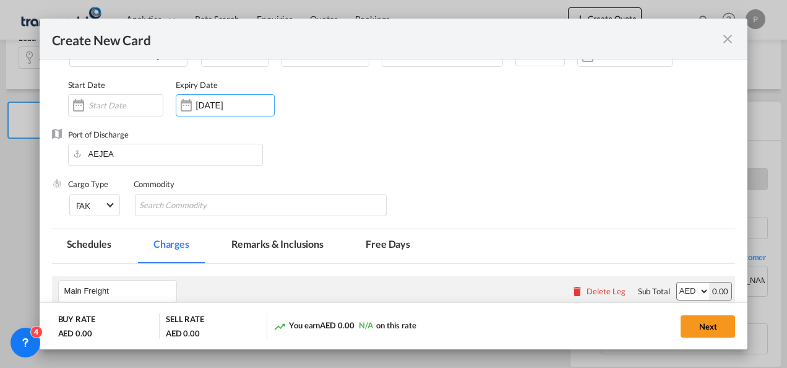
scroll to position [95, 0]
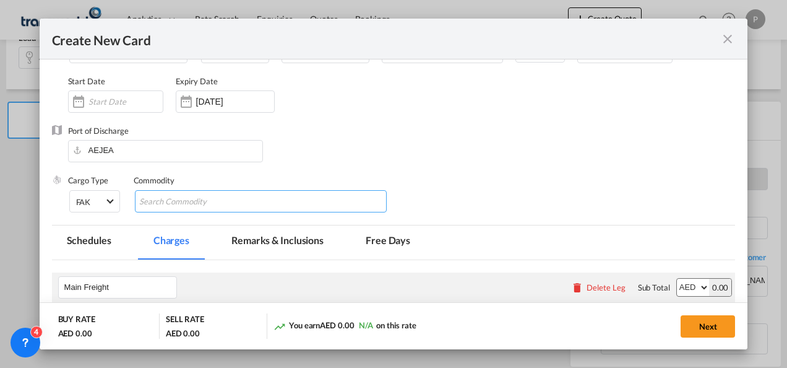
click at [196, 199] on input "Chips input." at bounding box center [195, 202] width 113 height 20
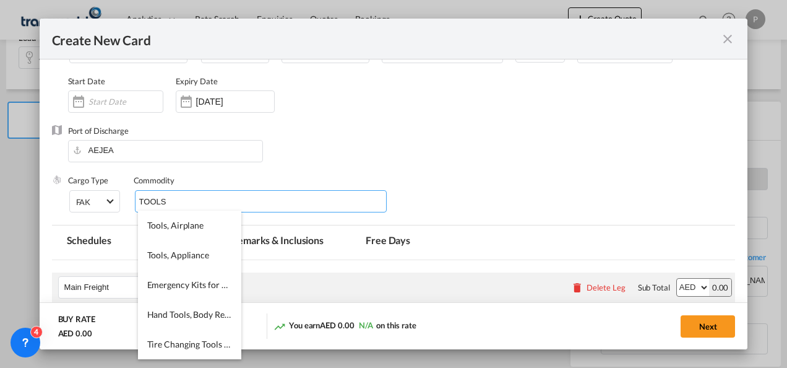
scroll to position [0, 0]
type input "TOOLS"
click at [177, 252] on span "Tools, Appliance" at bounding box center [178, 254] width 62 height 11
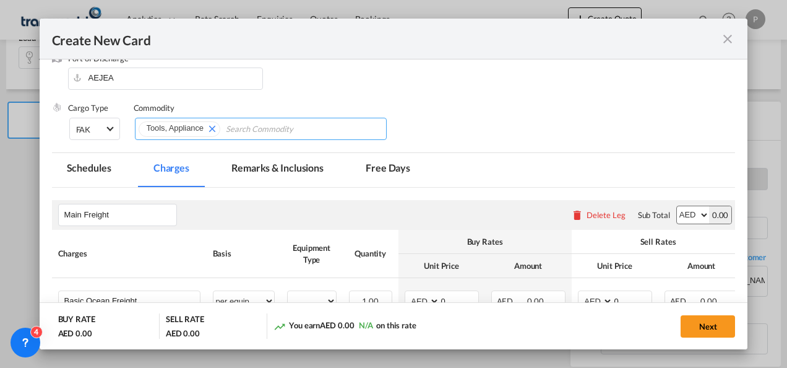
scroll to position [234, 0]
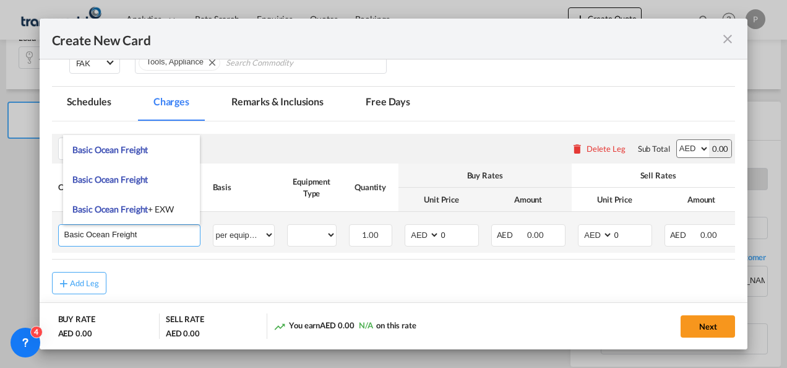
click at [148, 230] on input "Basic Ocean Freight" at bounding box center [132, 234] width 136 height 19
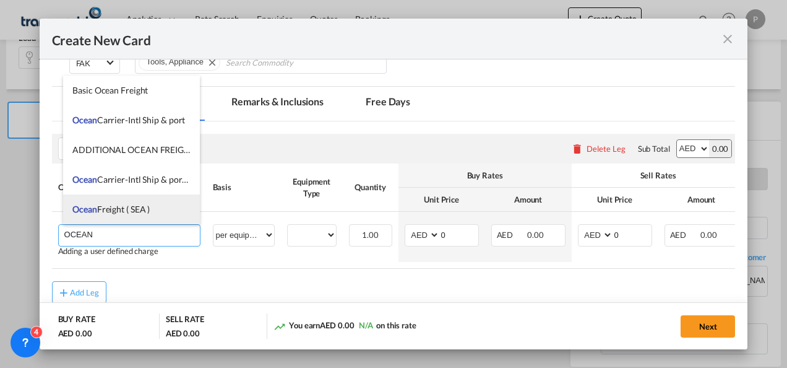
click at [134, 212] on span "Ocean Freight ( SEA )" at bounding box center [110, 209] width 77 height 11
type input "Ocean Freight ( SEA )"
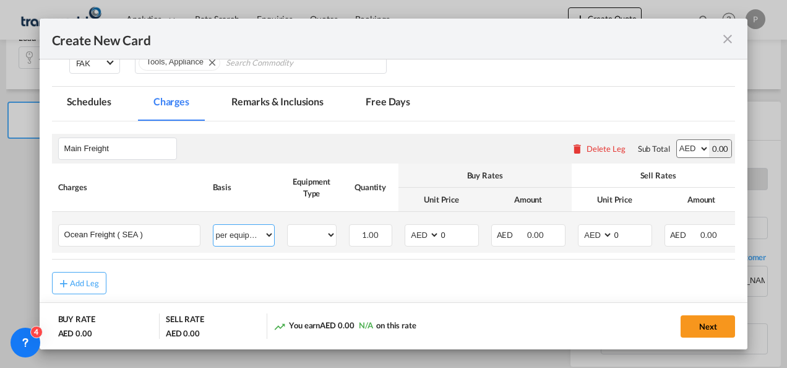
click at [223, 234] on select "per equipment per container per B/L per shipping bill per shipment % on freight…" at bounding box center [243, 235] width 61 height 20
select select "per shipment"
click at [213, 225] on select "per equipment per container per B/L per shipping bill per shipment % on freight…" at bounding box center [243, 235] width 61 height 20
click at [621, 236] on input "0" at bounding box center [632, 234] width 38 height 19
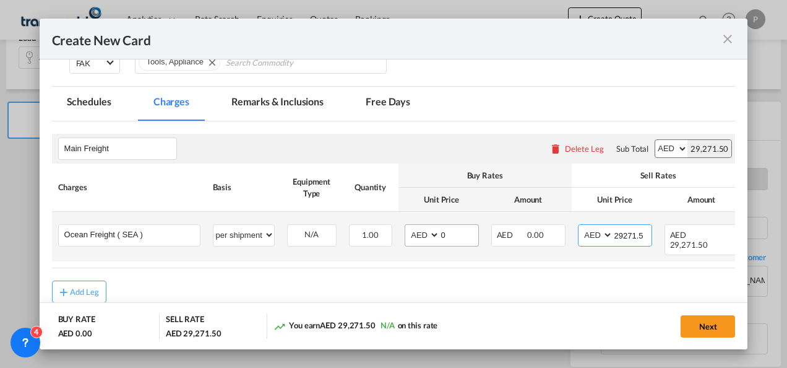
type input "29271.5"
click at [448, 231] on input "0" at bounding box center [459, 234] width 38 height 19
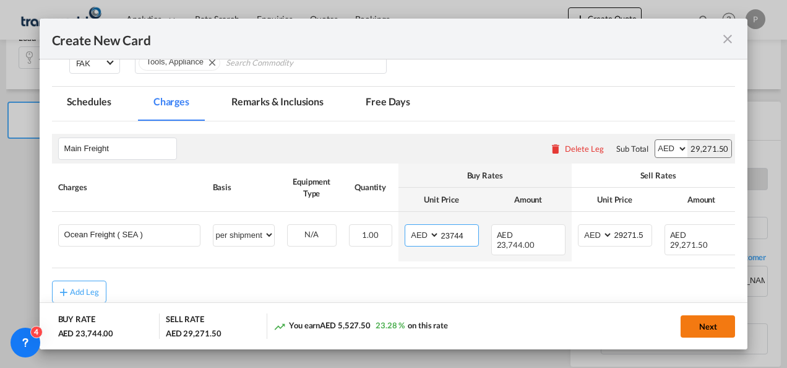
type input "23744"
click at [708, 327] on button "Next" at bounding box center [708, 326] width 54 height 22
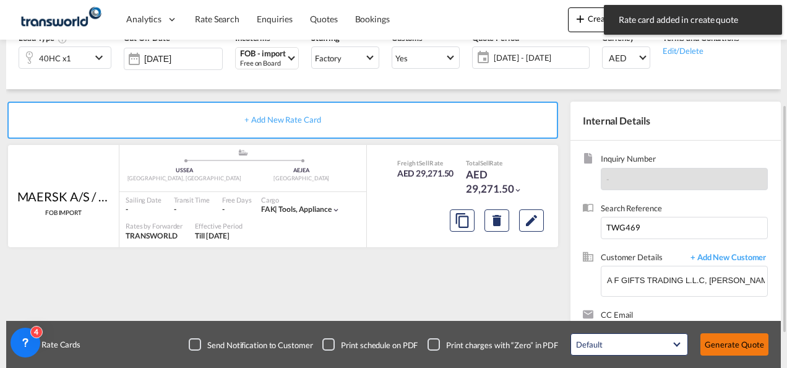
click at [740, 348] on button "Generate Quote" at bounding box center [735, 344] width 68 height 22
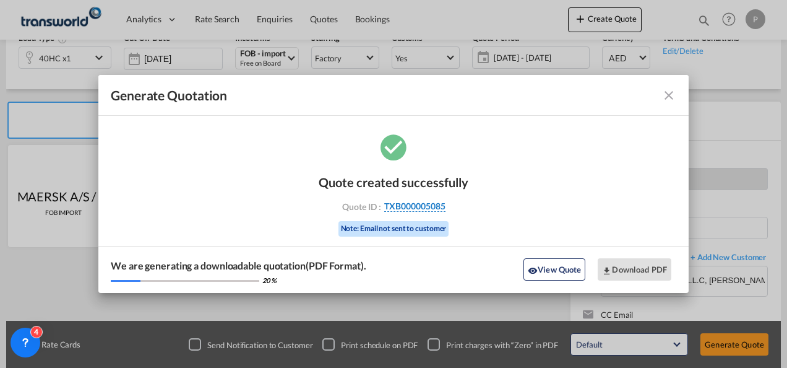
click at [434, 205] on span "TXB000005085" at bounding box center [414, 205] width 61 height 11
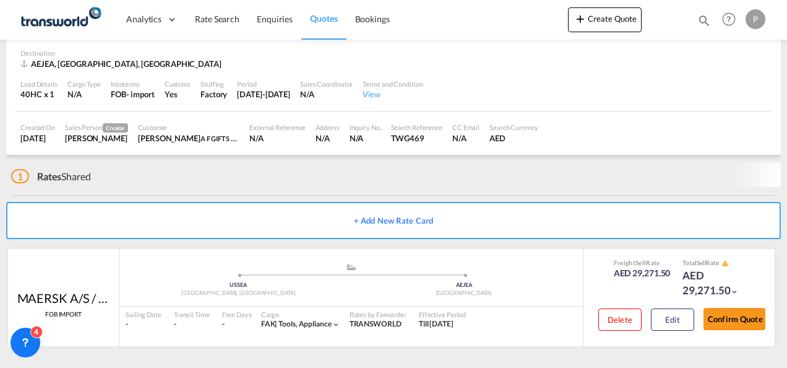
scroll to position [84, 0]
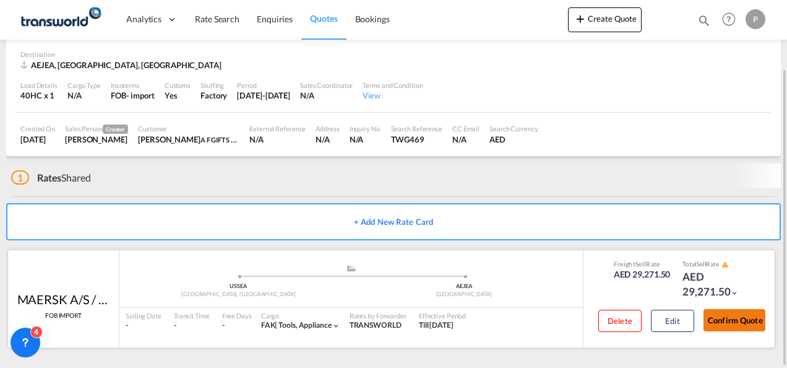
click at [754, 314] on button "Confirm Quote" at bounding box center [735, 320] width 62 height 22
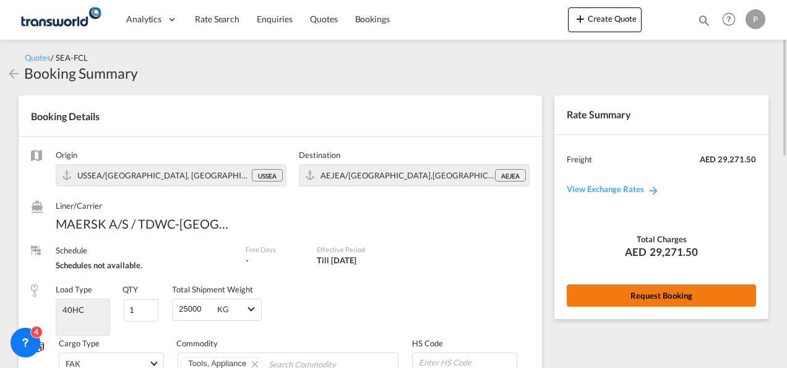
click at [642, 285] on button "Request Booking" at bounding box center [661, 295] width 189 height 22
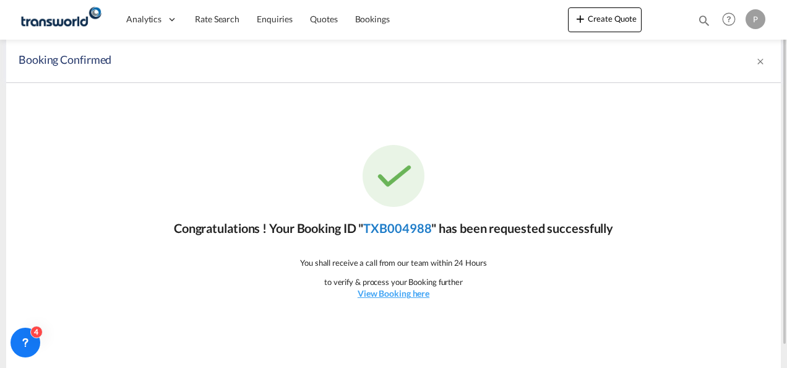
click at [415, 228] on link "TXB004988" at bounding box center [397, 227] width 68 height 15
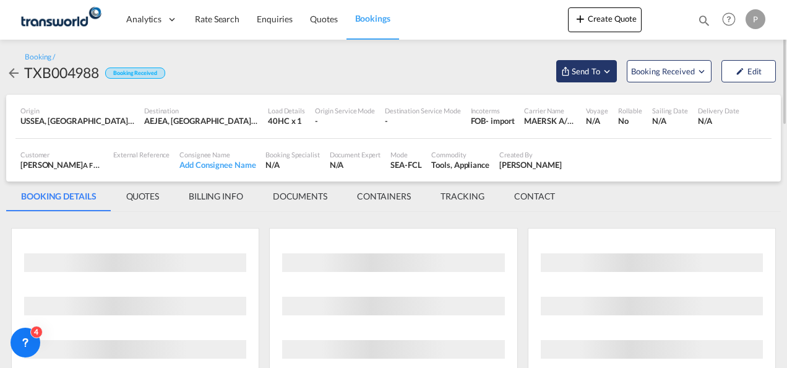
click at [586, 63] on button "Send To" at bounding box center [586, 71] width 61 height 22
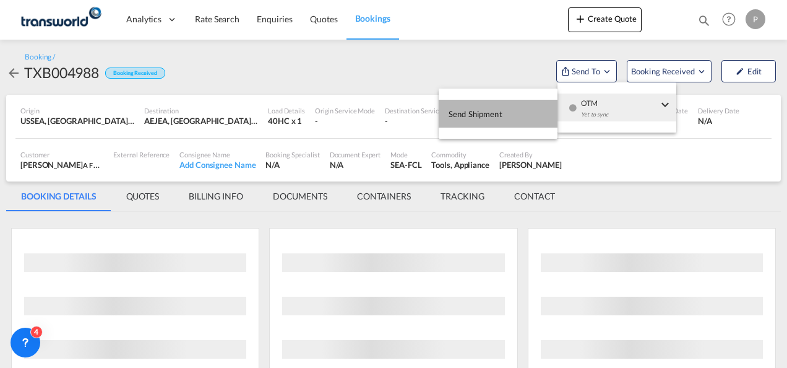
click at [524, 111] on button "Send Shipment" at bounding box center [498, 114] width 119 height 28
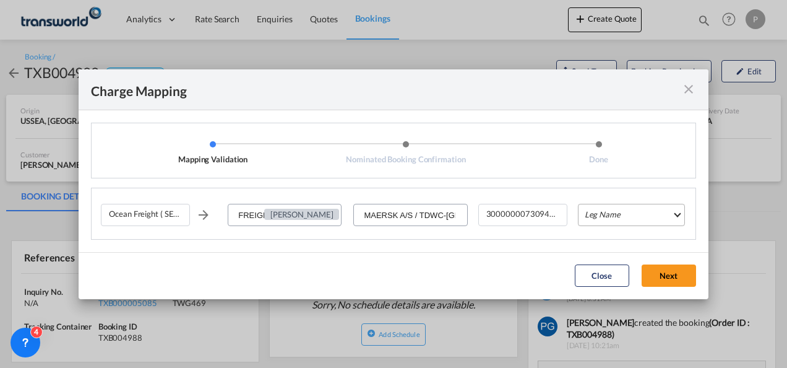
click at [599, 216] on md-select "Leg Name HANDLING ORIGIN VESSEL HANDLING DESTINATION OTHERS TL PICK UP CUSTOMS …" at bounding box center [631, 215] width 107 height 22
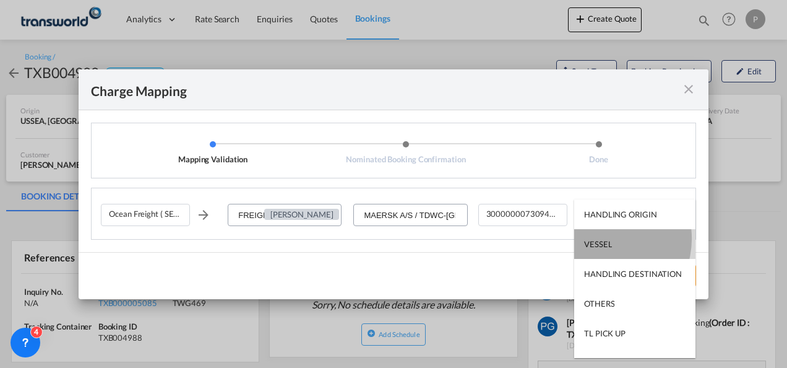
click at [603, 238] on div "VESSEL" at bounding box center [598, 243] width 28 height 11
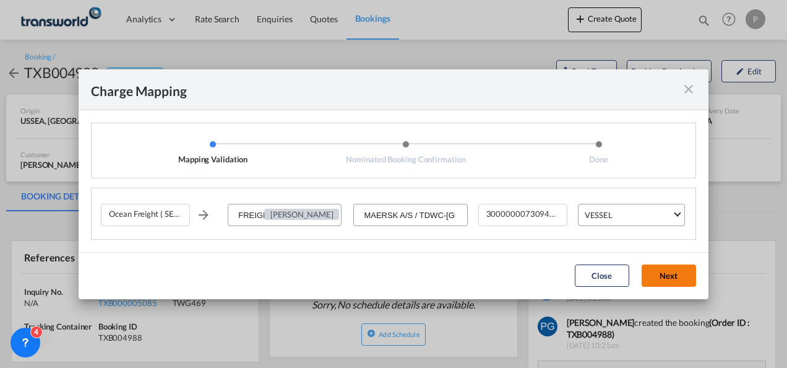
click at [659, 280] on button "Next" at bounding box center [669, 275] width 54 height 22
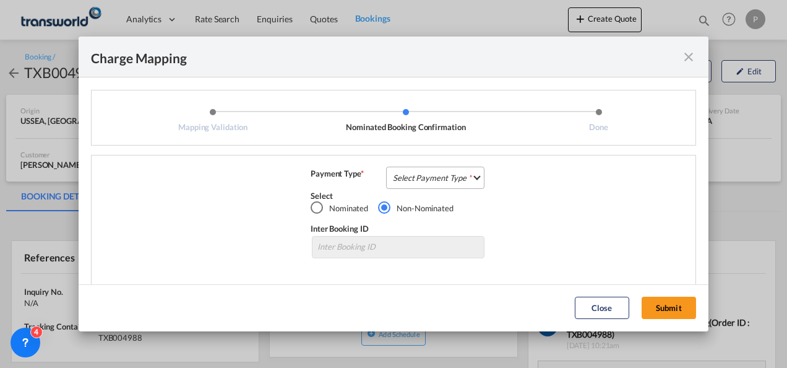
click at [423, 175] on md-select "Select Payment Type COLLECT PREPAID" at bounding box center [435, 177] width 98 height 22
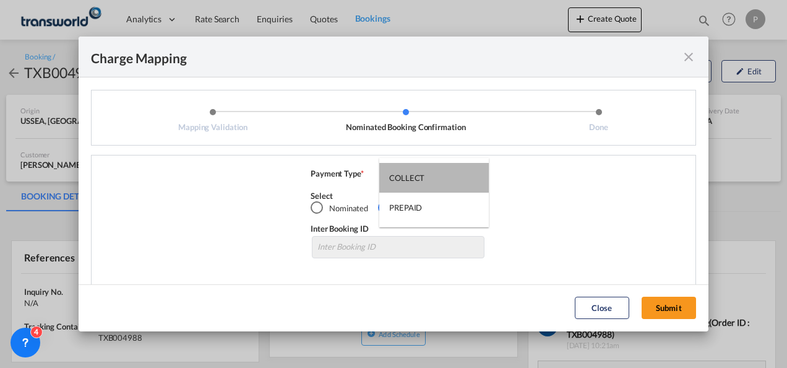
click at [423, 175] on div "COLLECT" at bounding box center [406, 177] width 35 height 11
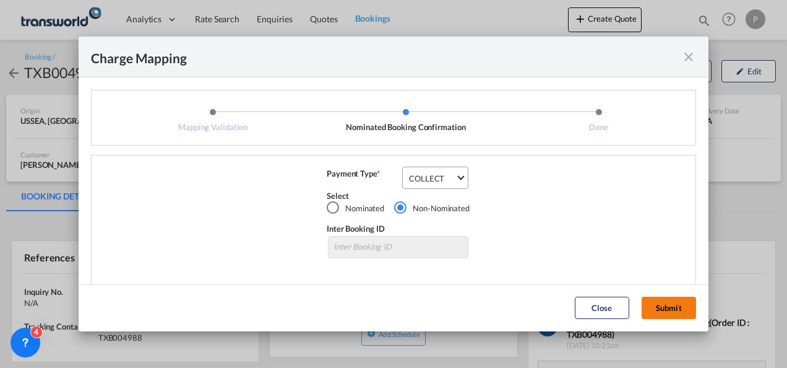
click at [683, 299] on button "Submit" at bounding box center [669, 307] width 54 height 22
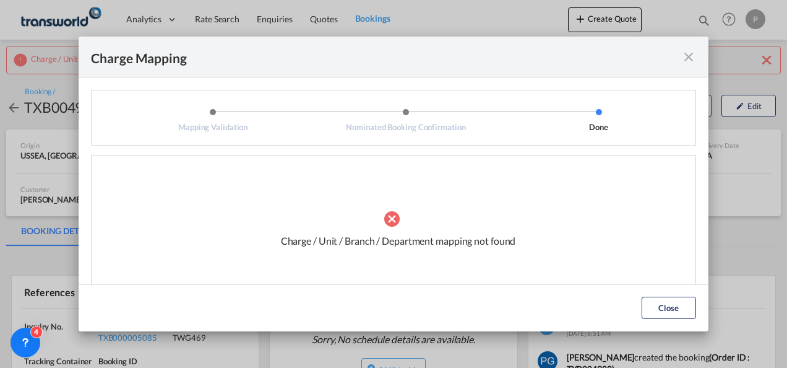
click at [688, 56] on md-icon "icon-close fg-AAA8AD cursor" at bounding box center [688, 57] width 15 height 15
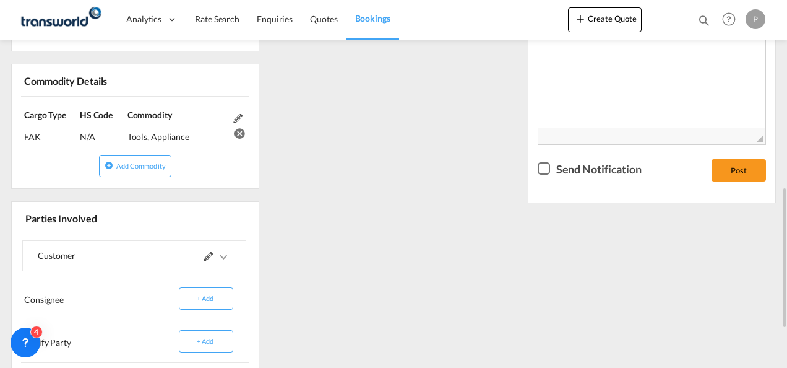
scroll to position [483, 0]
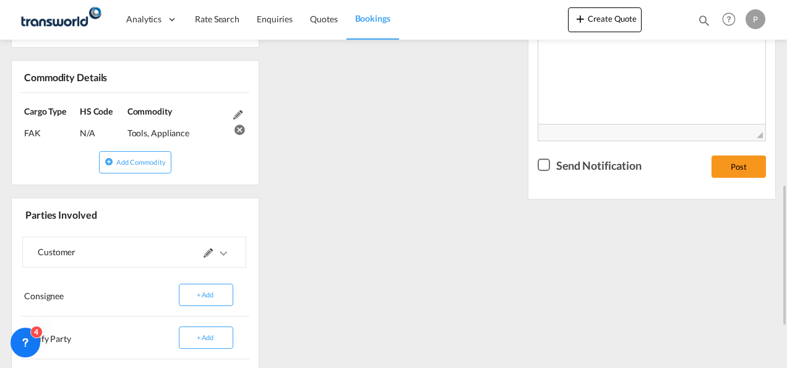
click at [203, 256] on div at bounding box center [182, 252] width 97 height 30
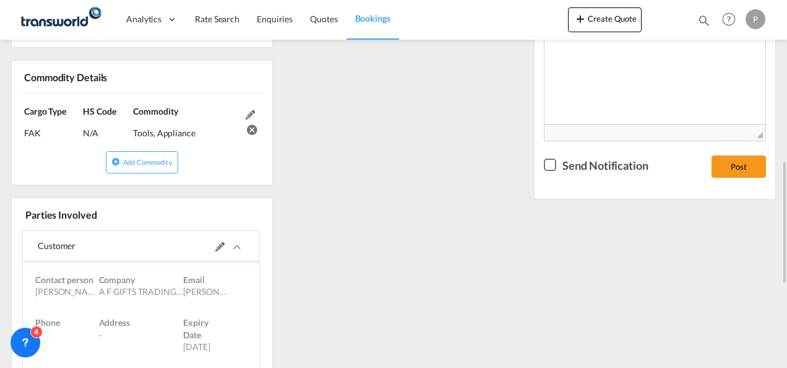
click at [215, 244] on md-icon at bounding box center [219, 246] width 9 height 9
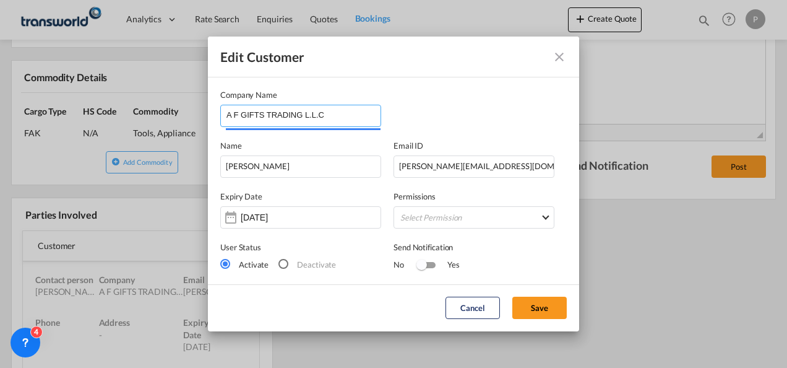
click at [335, 108] on input "A F GIFTS TRADING L.L.C" at bounding box center [303, 114] width 154 height 19
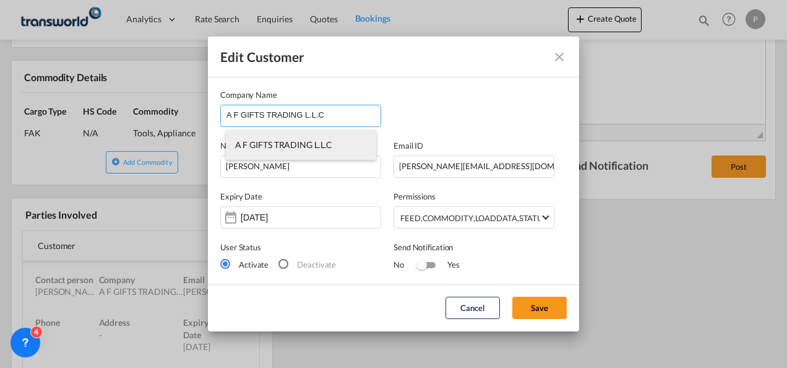
click at [308, 145] on span "A F GIFTS TRADING L.L.C" at bounding box center [284, 144] width 98 height 11
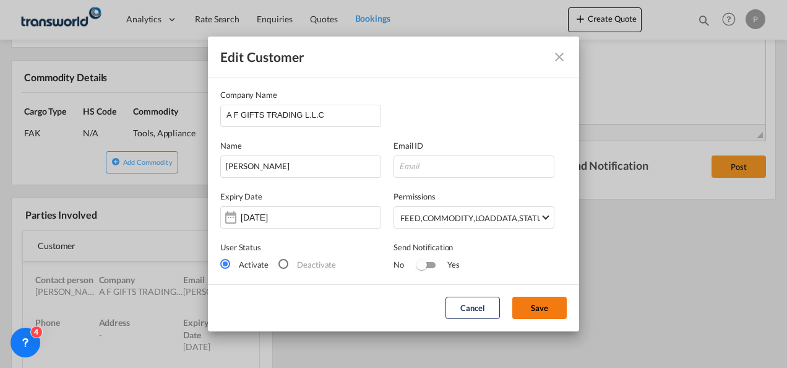
click at [534, 306] on button "Save" at bounding box center [539, 307] width 54 height 22
click at [431, 158] on input "Edit Customer Company ..." at bounding box center [474, 166] width 161 height 22
type input "[PERSON_NAME][EMAIL_ADDRESS][DOMAIN_NAME]"
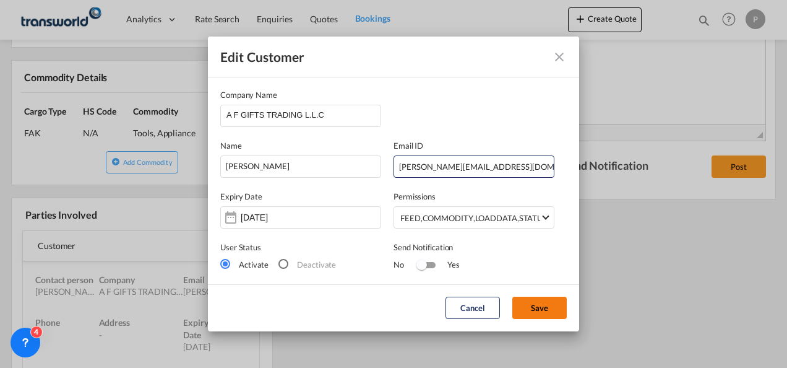
click at [533, 306] on button "Save" at bounding box center [539, 307] width 54 height 22
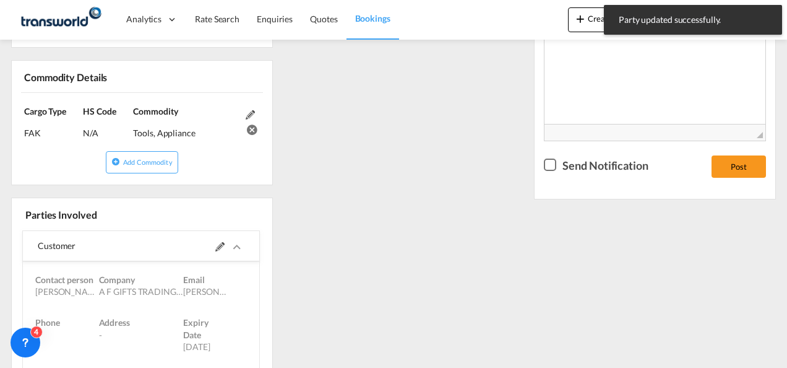
scroll to position [0, 0]
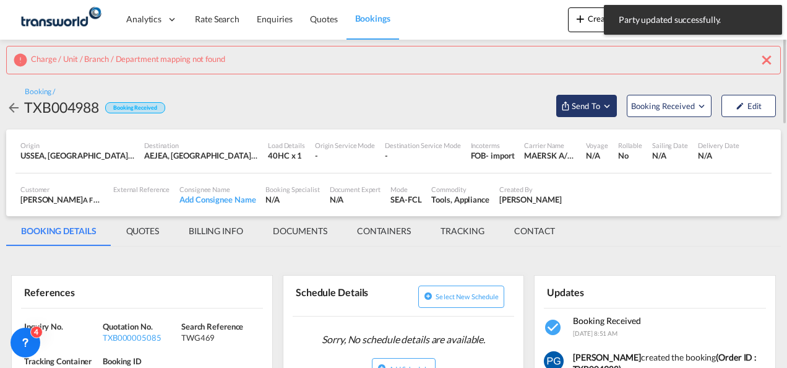
click at [592, 111] on span "Send To" at bounding box center [586, 106] width 31 height 12
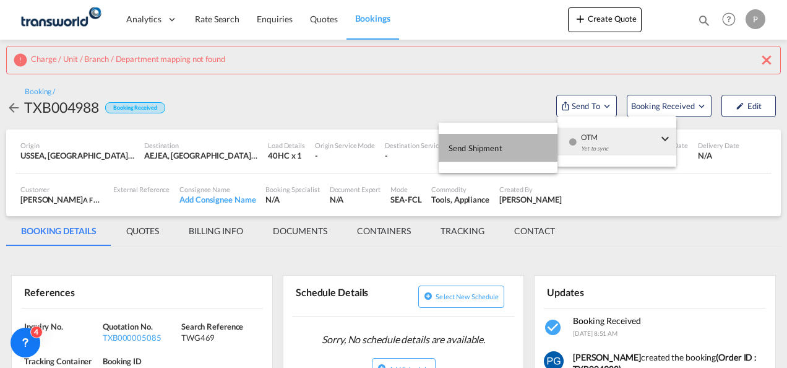
click at [523, 136] on button "Send Shipment" at bounding box center [498, 148] width 119 height 28
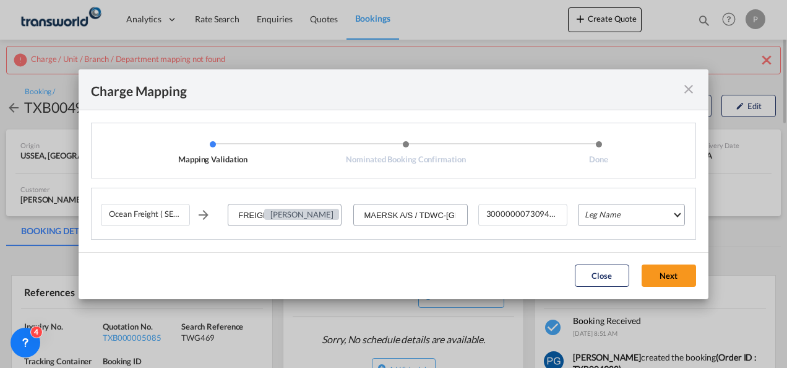
click at [608, 213] on md-select "Leg Name HANDLING ORIGIN VESSEL HANDLING DESTINATION OTHERS TL PICK UP CUSTOMS …" at bounding box center [631, 215] width 107 height 22
click at [0, 0] on div "HANDLING ORIGIN" at bounding box center [0, 0] width 0 height 0
click at [608, 213] on div "HANDLING ORIGIN" at bounding box center [621, 215] width 73 height 10
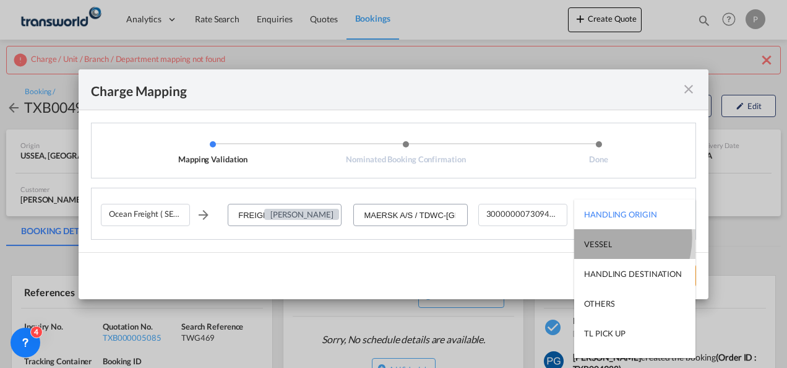
click at [608, 238] on div "VESSEL" at bounding box center [598, 243] width 28 height 11
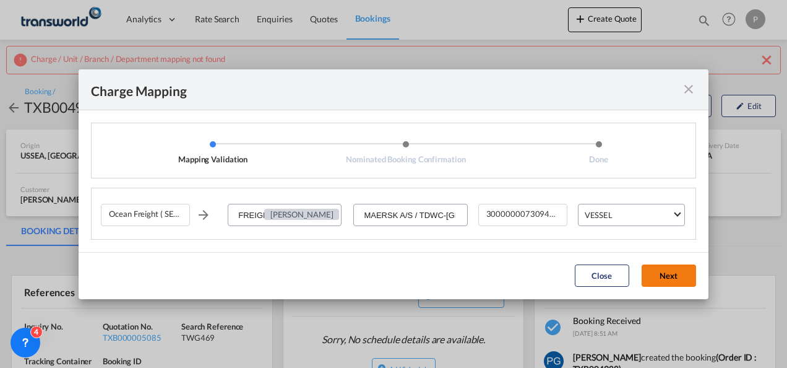
click at [657, 267] on button "Next" at bounding box center [669, 275] width 54 height 22
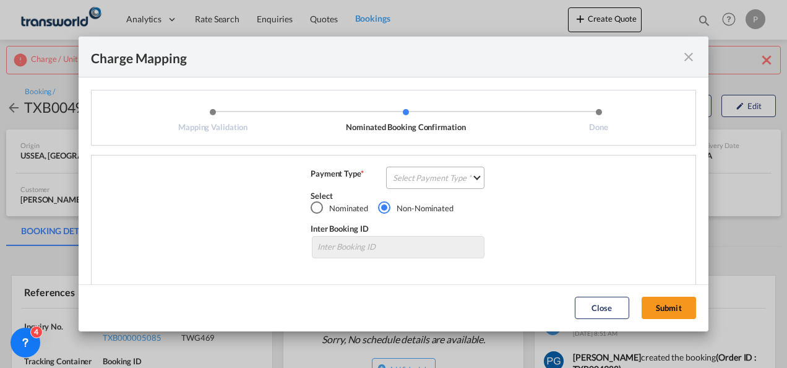
click at [436, 175] on md-select "Select Payment Type COLLECT PREPAID" at bounding box center [435, 177] width 98 height 22
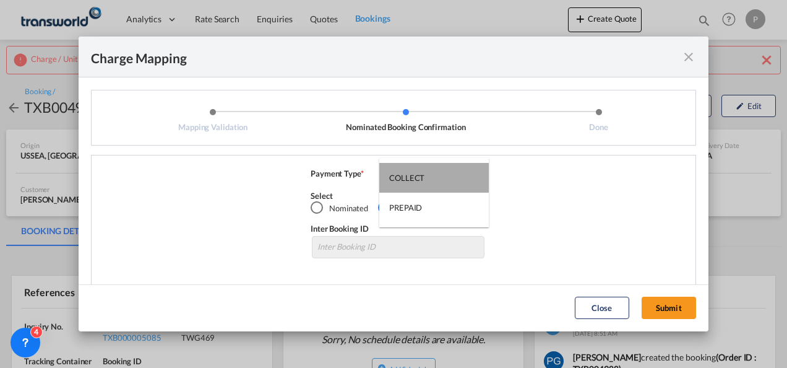
click at [436, 175] on md-option "COLLECT" at bounding box center [434, 178] width 110 height 30
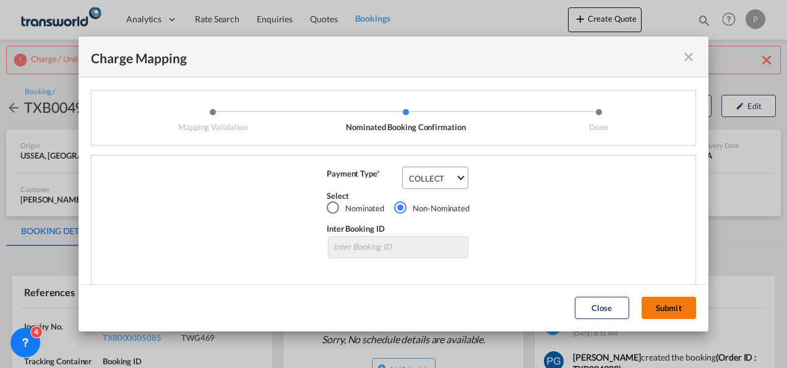
click at [652, 306] on button "Submit" at bounding box center [669, 307] width 54 height 22
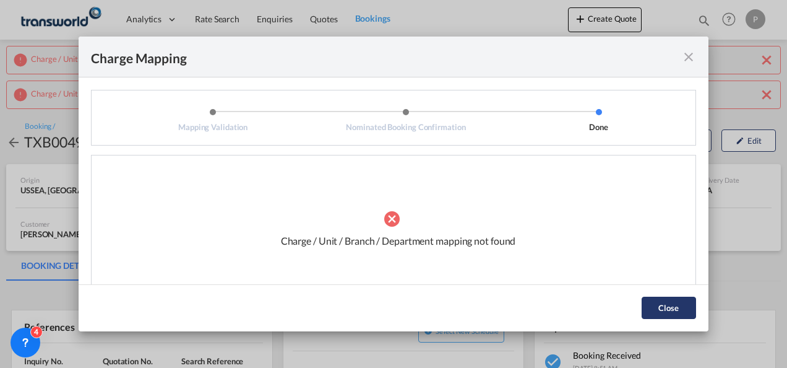
drag, startPoint x: 668, startPoint y: 288, endPoint x: 667, endPoint y: 311, distance: 22.9
click at [667, 311] on md-dialog-actions "Close" at bounding box center [394, 307] width 630 height 47
click at [667, 311] on button "Close" at bounding box center [669, 307] width 54 height 22
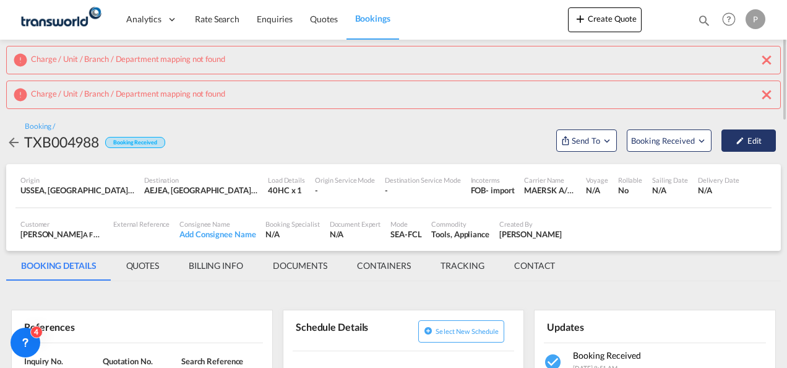
click at [754, 139] on button "Edit" at bounding box center [749, 140] width 54 height 22
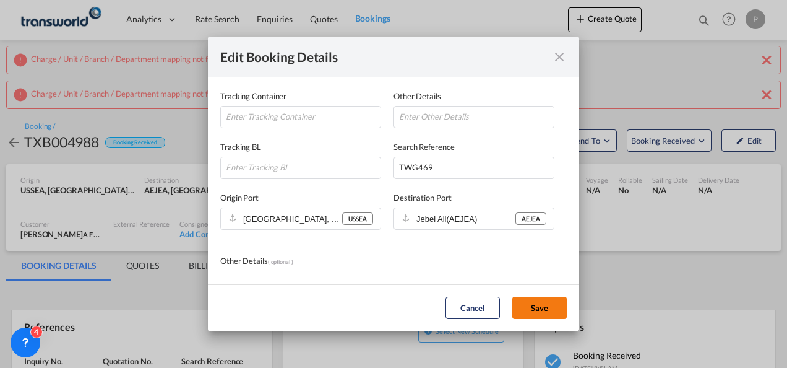
click at [532, 301] on button "Save" at bounding box center [539, 307] width 54 height 22
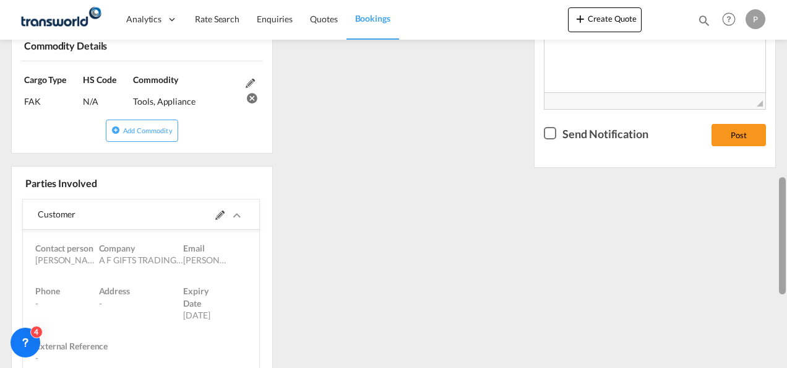
scroll to position [576, 0]
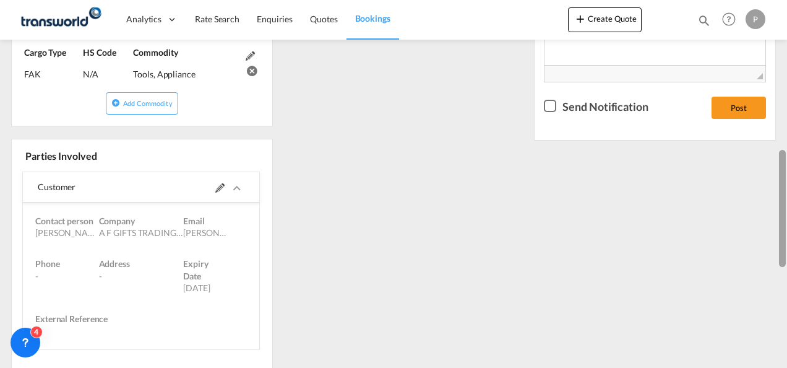
drag, startPoint x: 781, startPoint y: 80, endPoint x: 789, endPoint y: 264, distance: 184.0
drag, startPoint x: 787, startPoint y: 264, endPoint x: 203, endPoint y: 188, distance: 588.6
click at [203, 188] on div at bounding box center [192, 187] width 103 height 30
click at [215, 187] on md-icon at bounding box center [219, 187] width 9 height 9
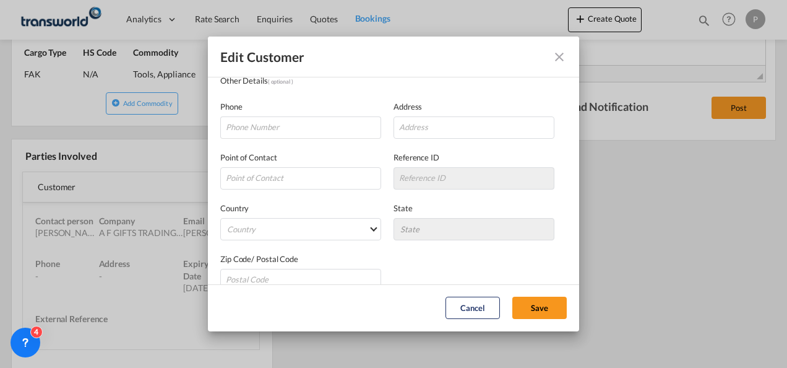
scroll to position [0, 0]
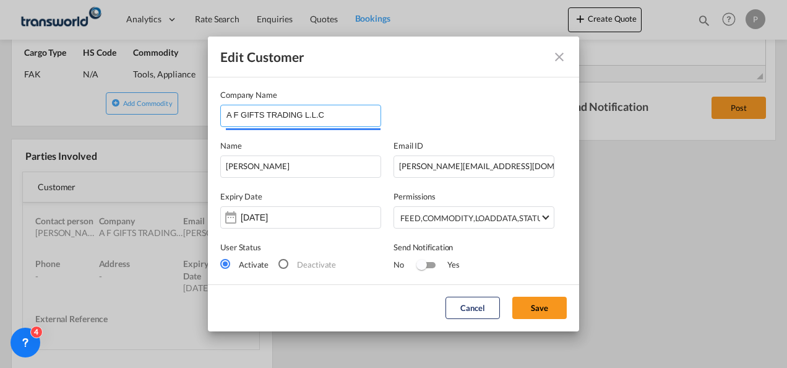
click at [334, 112] on input "A F GIFTS TRADING L.L.C" at bounding box center [303, 114] width 154 height 19
type input "A"
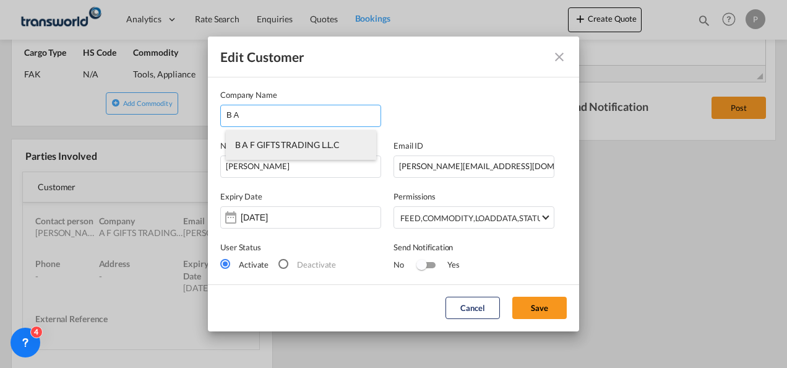
drag, startPoint x: 334, startPoint y: 112, endPoint x: 309, endPoint y: 149, distance: 44.1
click at [309, 149] on html "Analytics Dashboard Rate Search Enquiries Quotes Bookings Analytics" at bounding box center [393, 184] width 787 height 368
click at [309, 149] on span "B A F GIFTS TRADING L.L.C" at bounding box center [287, 144] width 105 height 11
type input "B A F GIFTS TRADING L.L.C"
type input "545588021"
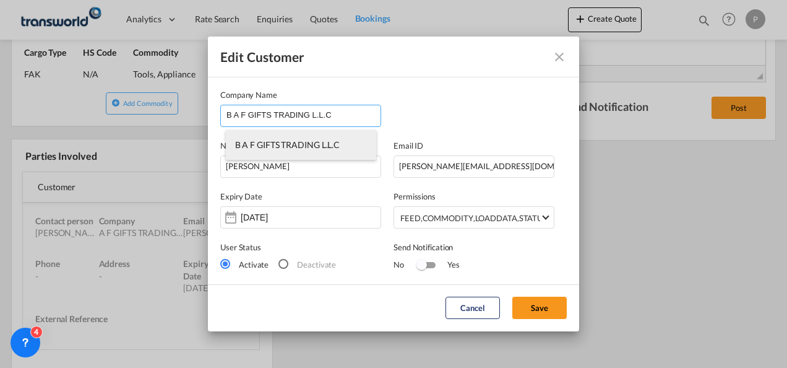
type input "1828102"
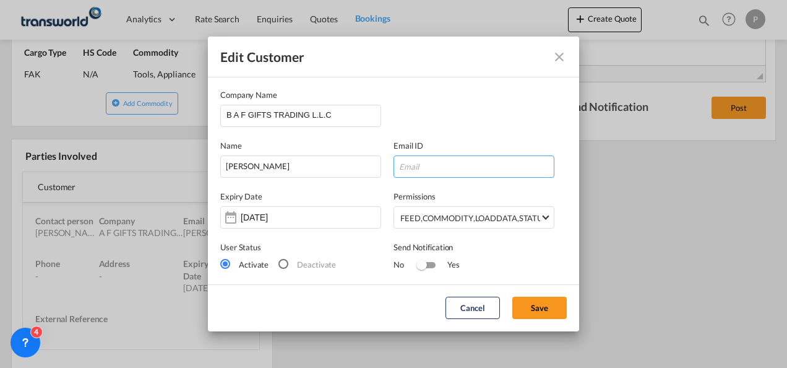
click at [423, 170] on input "Edit Customer Company ..." at bounding box center [474, 166] width 161 height 22
type input "[PERSON_NAME][EMAIL_ADDRESS][DOMAIN_NAME]"
click at [548, 313] on button "Save" at bounding box center [539, 307] width 54 height 22
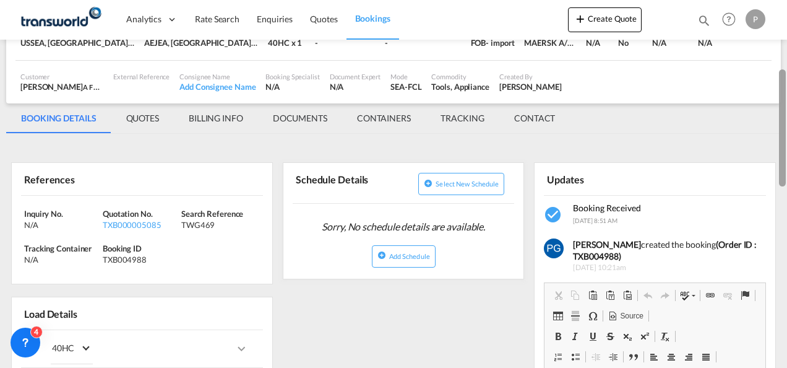
drag, startPoint x: 781, startPoint y: 288, endPoint x: 787, endPoint y: 147, distance: 141.2
click at [787, 147] on html "Analytics Dashboard Rate Search Enquiries Quotes Bookings Analytics" at bounding box center [393, 184] width 787 height 368
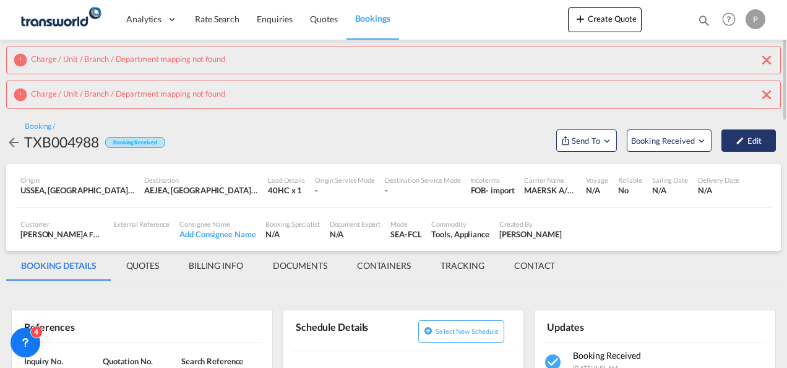
click at [752, 142] on button "Edit" at bounding box center [749, 140] width 54 height 22
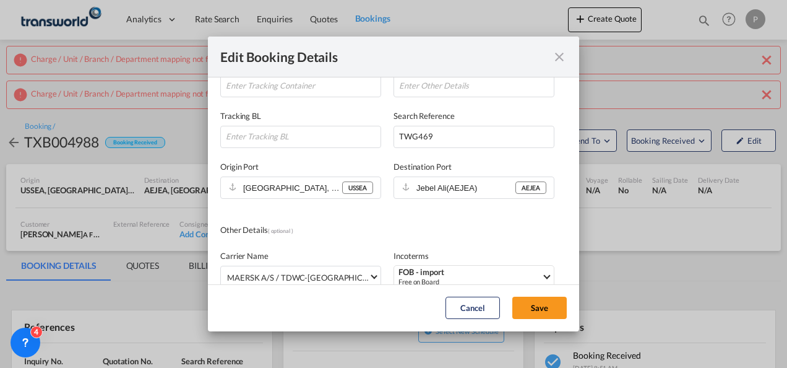
scroll to position [149, 0]
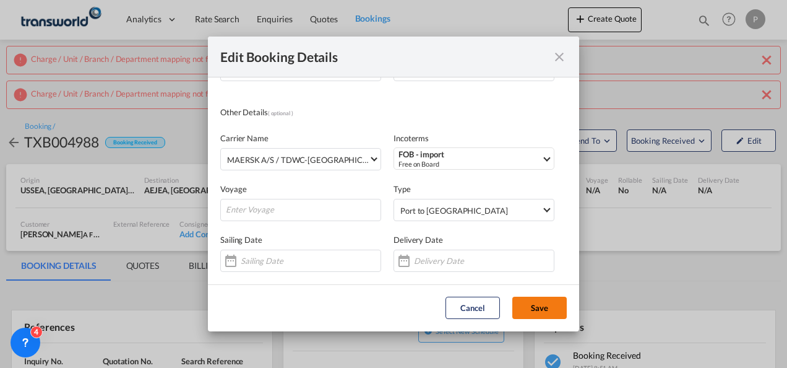
click at [545, 308] on button "Save" at bounding box center [539, 307] width 54 height 22
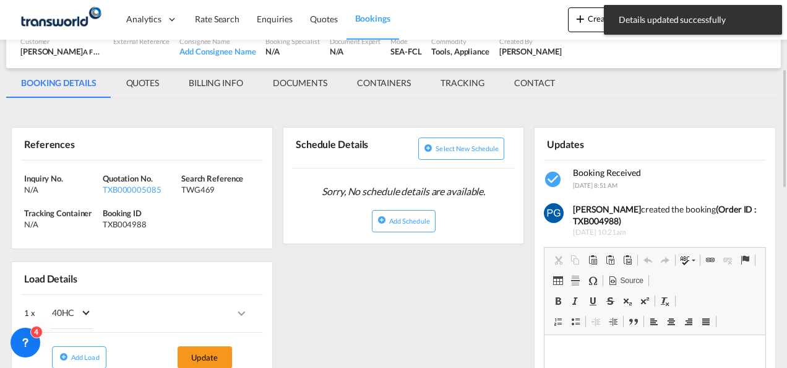
scroll to position [191, 0]
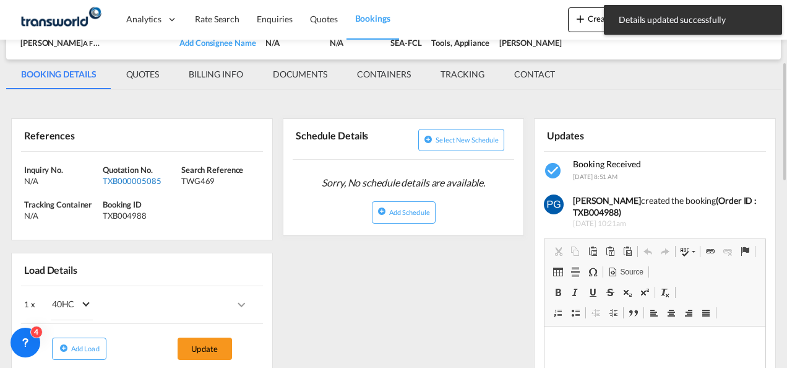
click at [121, 175] on div "TXB000005085" at bounding box center [140, 180] width 75 height 11
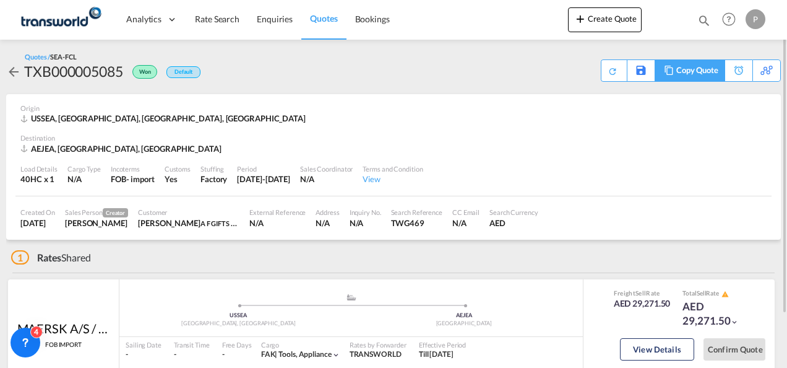
click at [706, 74] on div "Copy Quote" at bounding box center [697, 70] width 42 height 21
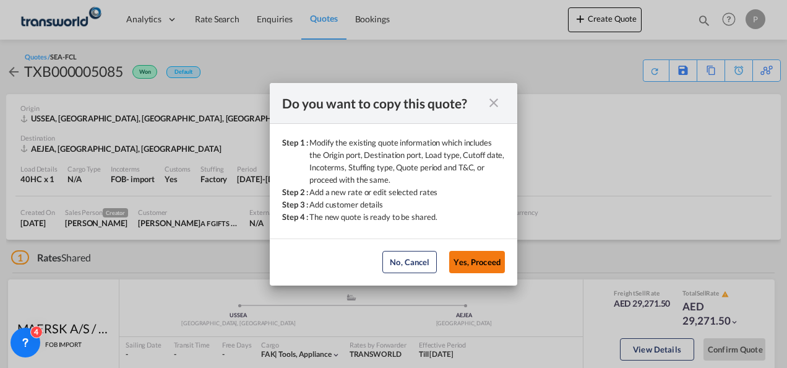
click at [473, 262] on button "Yes, Proceed" at bounding box center [477, 262] width 56 height 22
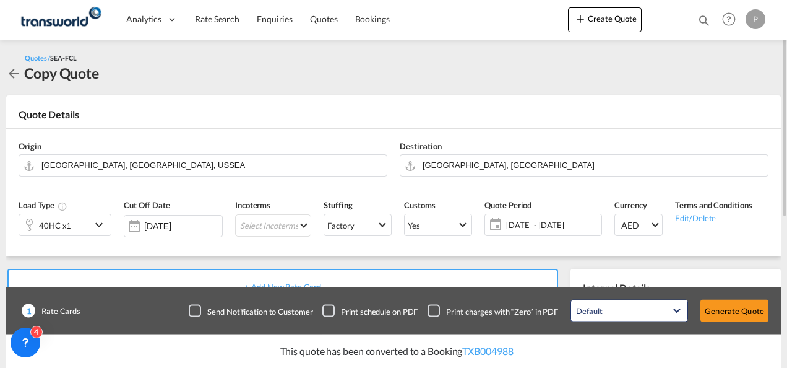
click at [79, 226] on div "40HC x1" at bounding box center [55, 224] width 72 height 21
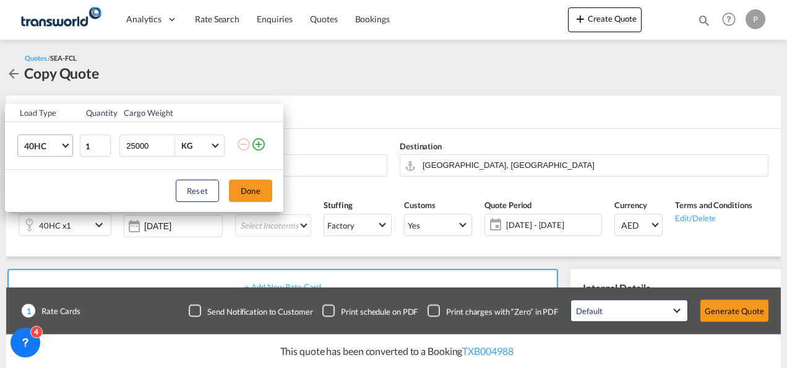
click at [53, 137] on md-select-value "40HC" at bounding box center [48, 145] width 50 height 21
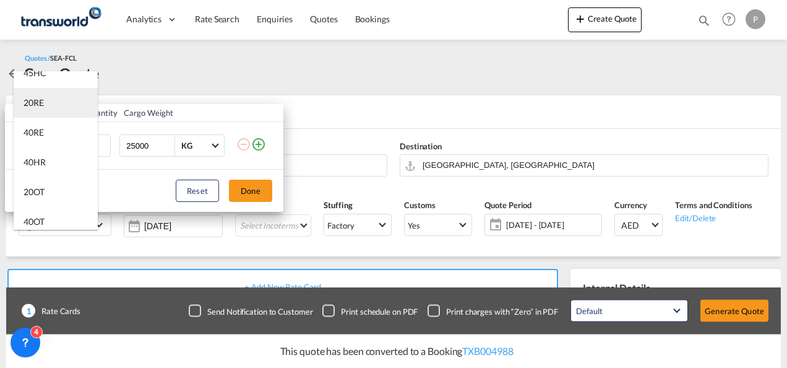
scroll to position [104, 0]
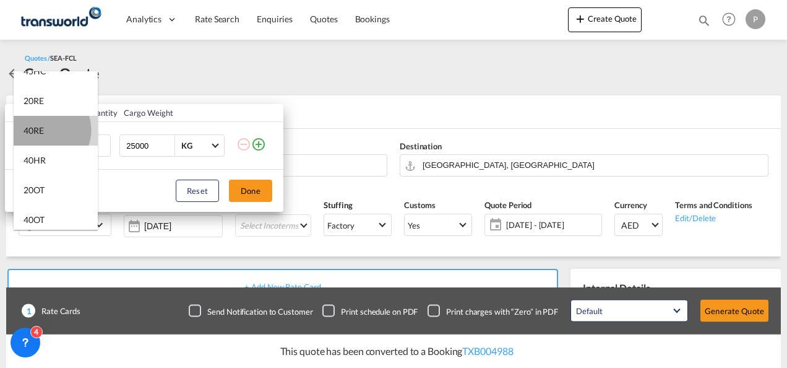
click at [46, 130] on md-option "40RE" at bounding box center [56, 131] width 84 height 30
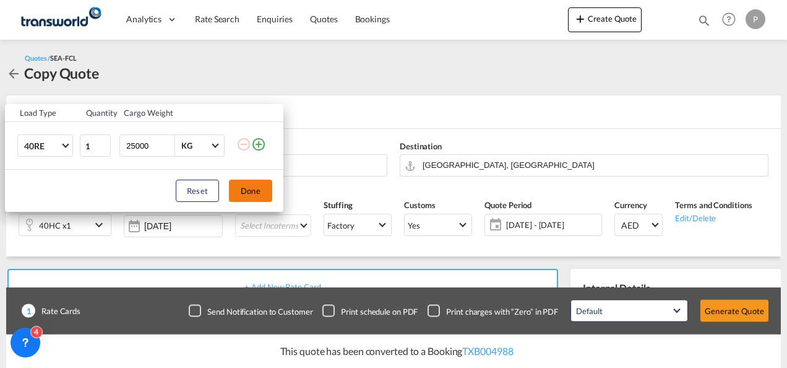
click at [259, 186] on button "Done" at bounding box center [250, 190] width 43 height 22
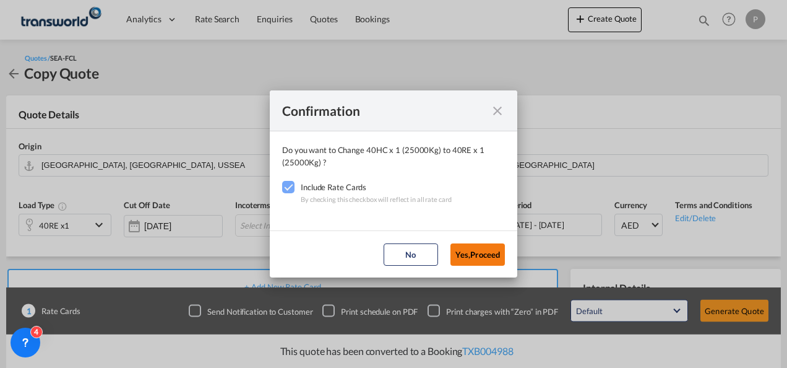
click at [478, 250] on button "Yes,Proceed" at bounding box center [478, 254] width 54 height 22
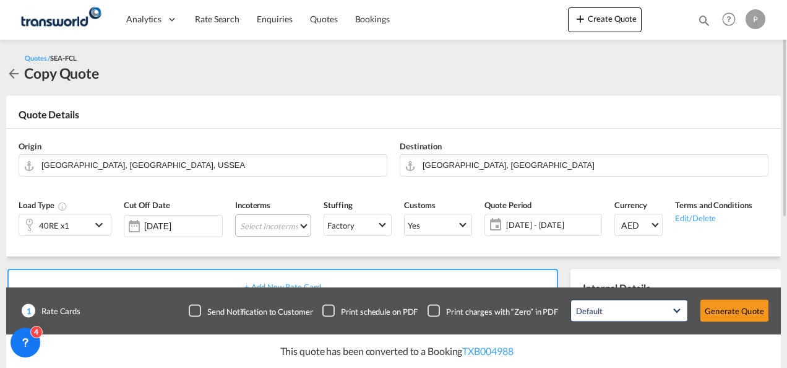
click at [271, 224] on md-select "Select Incoterms DAP - export Delivered at Place CIP - export Carriage and Insu…" at bounding box center [273, 225] width 76 height 22
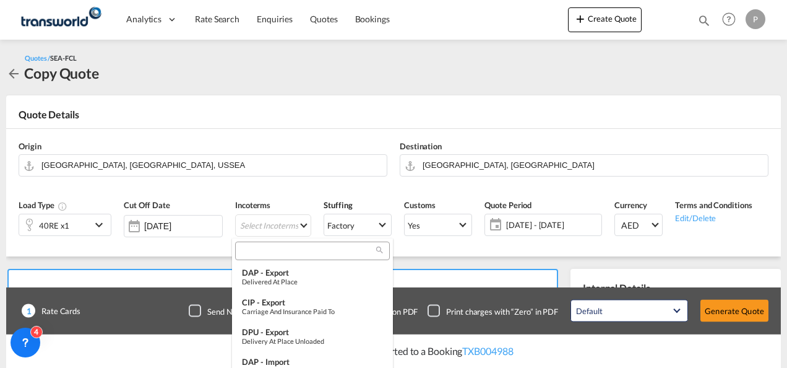
click at [270, 251] on input "search" at bounding box center [307, 250] width 137 height 11
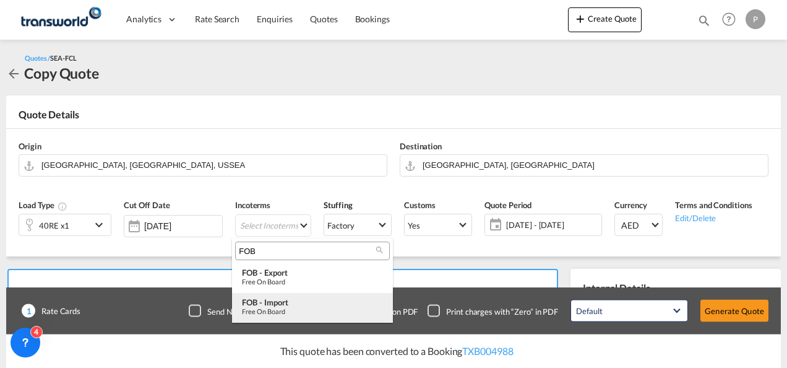
type input "FOB"
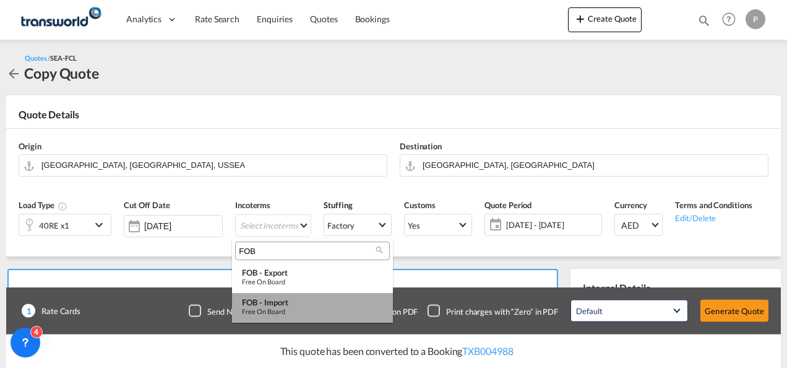
click at [281, 304] on div "FOB - import" at bounding box center [312, 302] width 141 height 10
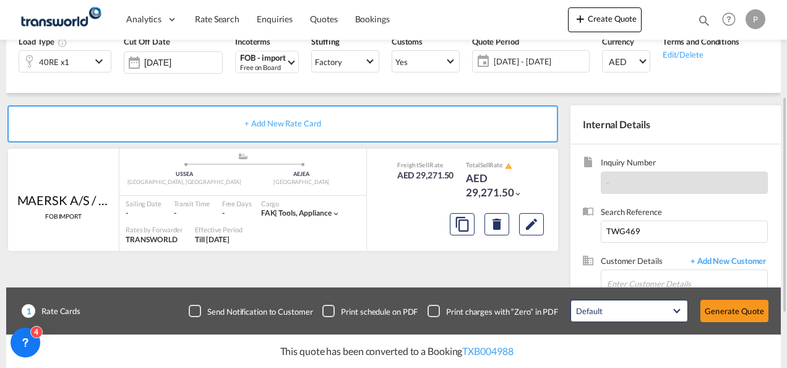
scroll to position [255, 0]
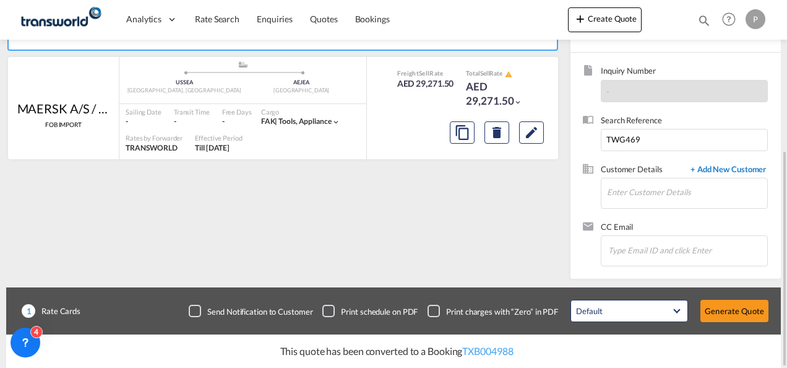
click at [736, 163] on span "+ Add New Customer" at bounding box center [726, 170] width 84 height 14
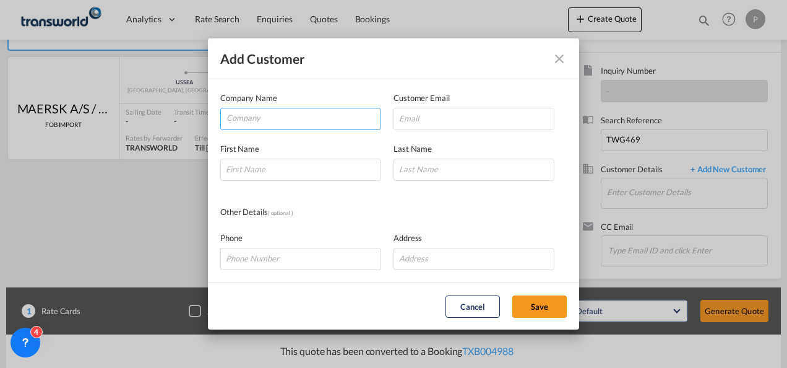
click at [292, 114] on input "Company" at bounding box center [303, 117] width 154 height 19
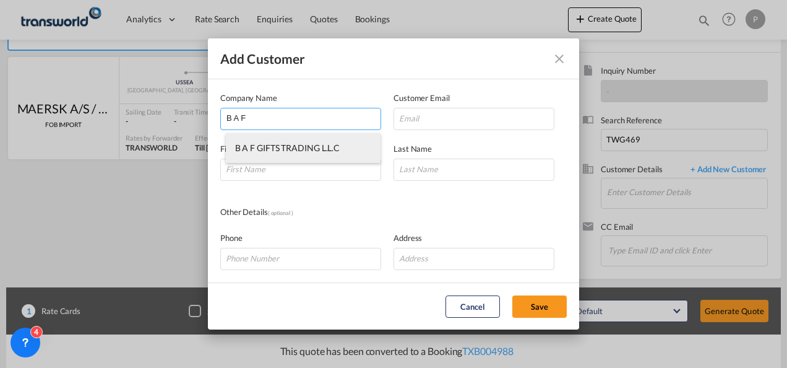
click at [309, 149] on span "B A F GIFTS TRADING L.L.C" at bounding box center [287, 147] width 105 height 11
type input "B A F GIFTS TRADING L.L.C"
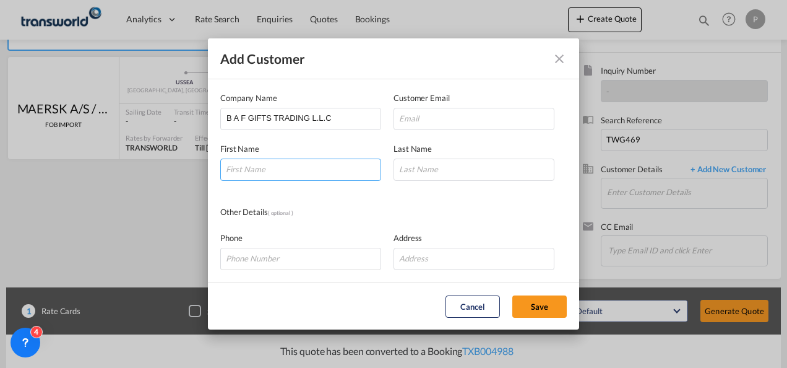
click at [301, 171] on input "Add Customer Company ..." at bounding box center [300, 169] width 161 height 22
type input "[PERSON_NAME]"
type input "[PERSON_NAME][EMAIL_ADDRESS][DOMAIN_NAME]"
type input "[PERSON_NAME]"
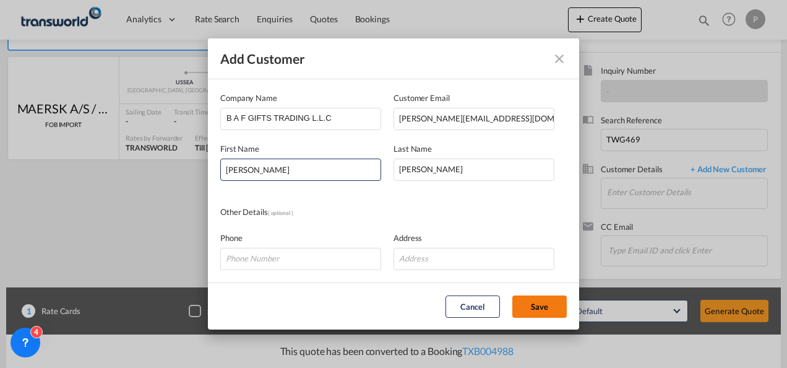
click at [528, 300] on button "Save" at bounding box center [539, 306] width 54 height 22
type input "B A F GIFTS TRADING L.L.C, [PERSON_NAME], [PERSON_NAME][EMAIL_ADDRESS][DOMAIN_N…"
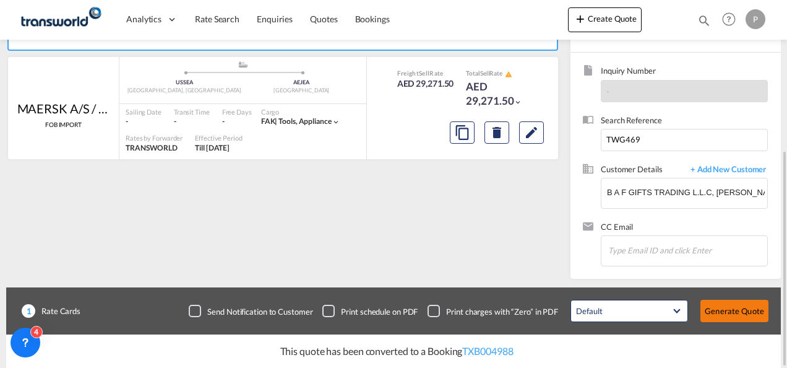
click at [728, 308] on button "Generate Quote" at bounding box center [735, 311] width 68 height 22
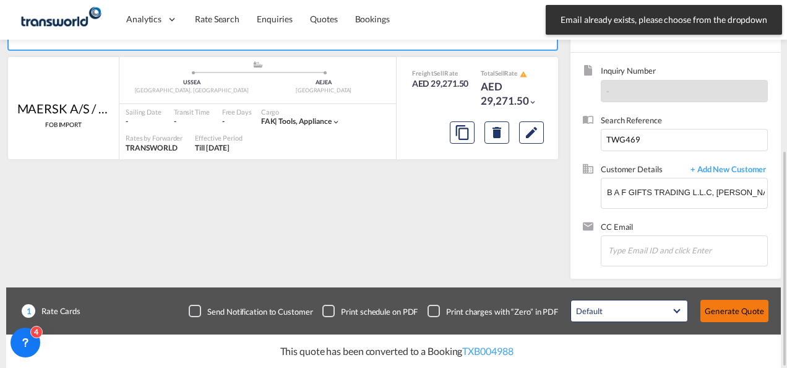
click at [728, 308] on button "Generate Quote" at bounding box center [735, 311] width 68 height 22
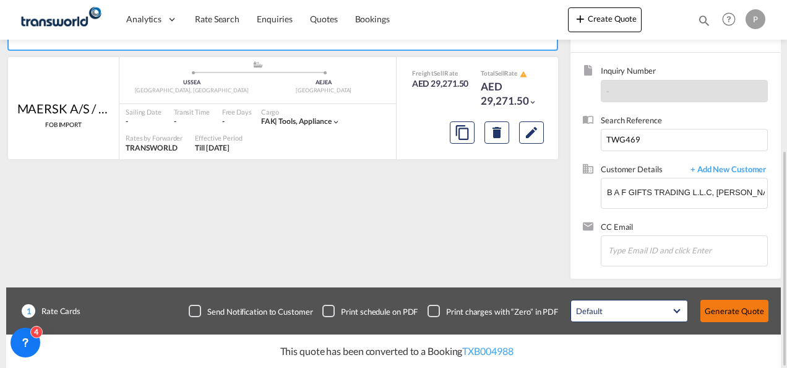
click at [731, 306] on button "Generate Quote" at bounding box center [735, 311] width 68 height 22
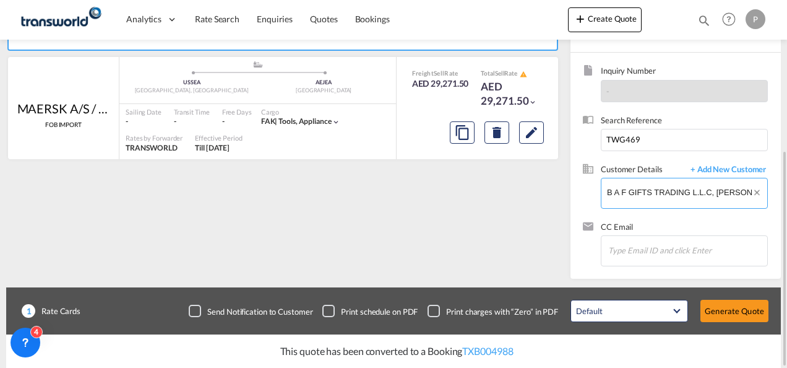
click at [712, 191] on input "B A F GIFTS TRADING L.L.C, [PERSON_NAME], [PERSON_NAME][EMAIL_ADDRESS][DOMAIN_N…" at bounding box center [687, 192] width 160 height 28
click at [722, 170] on span "+ Add New Customer" at bounding box center [726, 170] width 84 height 14
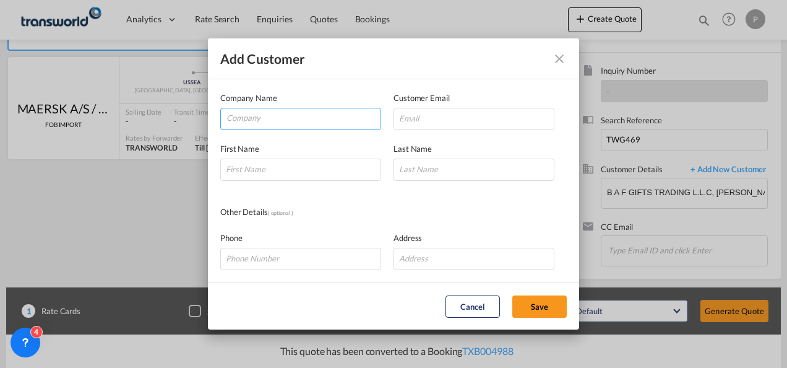
click at [314, 116] on input "Company" at bounding box center [303, 117] width 154 height 19
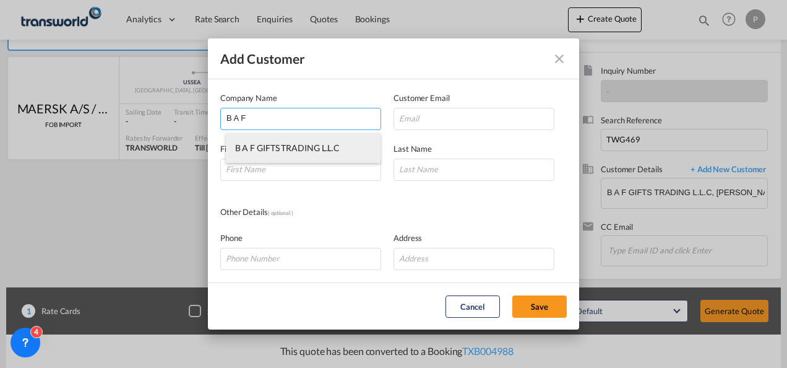
click at [310, 160] on li "B A F GIFTS TRADING L.L.C" at bounding box center [303, 148] width 155 height 30
type input "B A F GIFTS TRADING L.L.C"
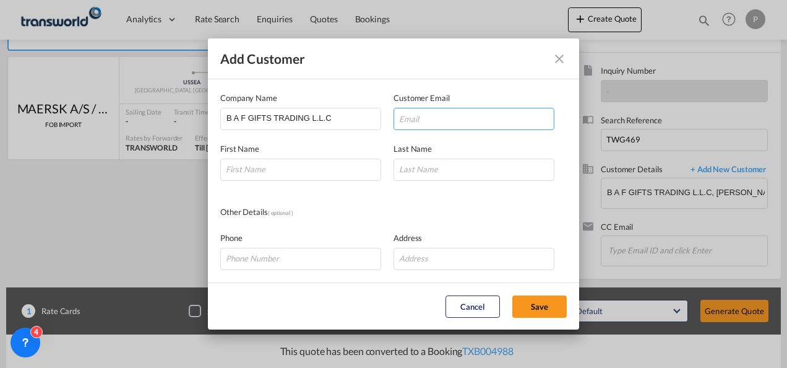
click at [409, 124] on input "Add Customer Company ..." at bounding box center [474, 119] width 161 height 22
type input "[PERSON_NAME][EMAIL_ADDRESS][DOMAIN_NAME]"
type input "[PERSON_NAME]"
click at [426, 120] on input "[PERSON_NAME][EMAIL_ADDRESS][DOMAIN_NAME]" at bounding box center [474, 119] width 161 height 22
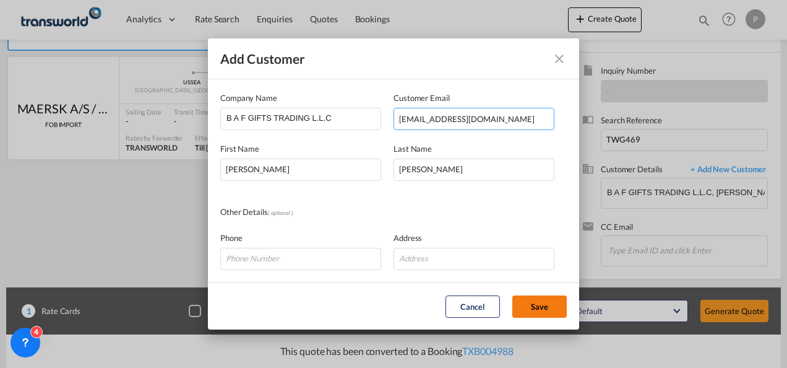
type input "[EMAIL_ADDRESS][DOMAIN_NAME]"
click at [547, 304] on button "Save" at bounding box center [539, 306] width 54 height 22
type input "B A F GIFTS TRADING L.L.C, [PERSON_NAME], [EMAIL_ADDRESS][DOMAIN_NAME]"
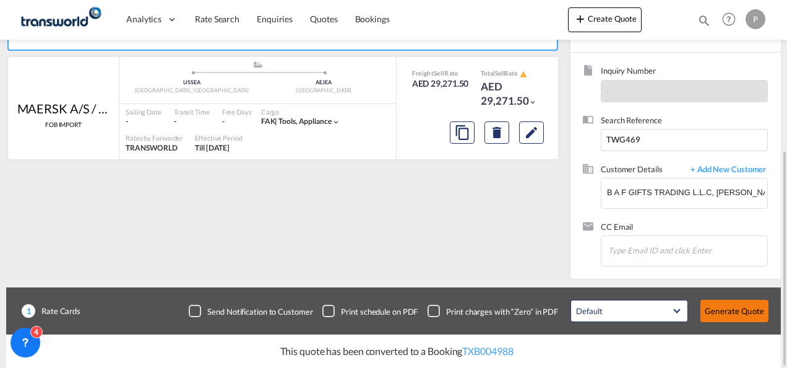
click at [723, 306] on button "Generate Quote" at bounding box center [735, 311] width 68 height 22
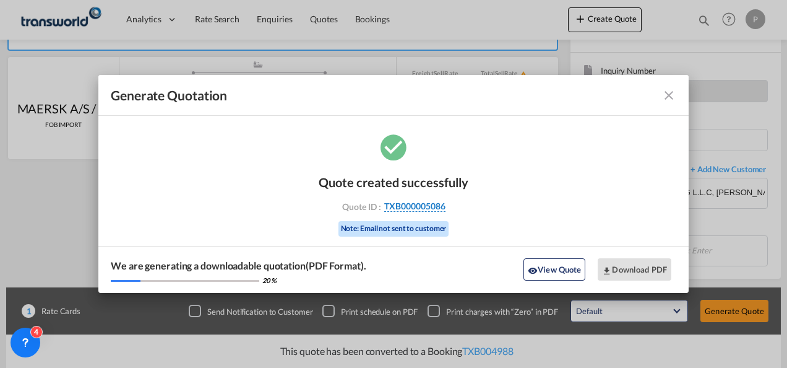
click at [422, 211] on span "TXB000005086" at bounding box center [414, 205] width 61 height 11
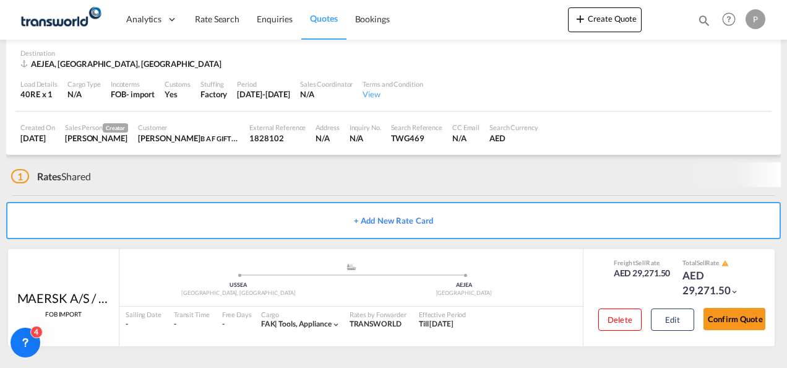
scroll to position [84, 0]
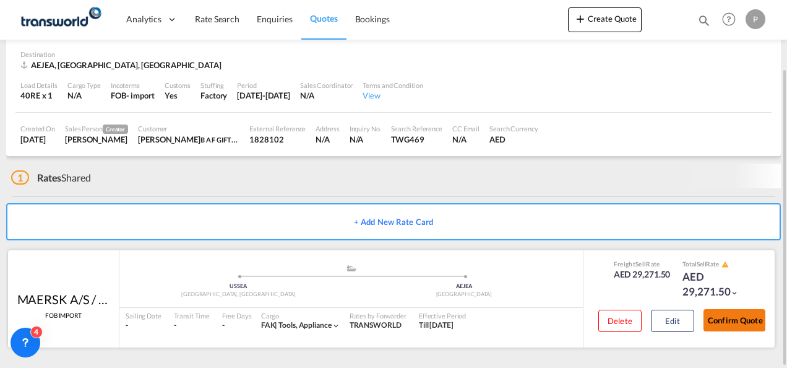
click at [738, 329] on button "Confirm Quote" at bounding box center [735, 320] width 62 height 22
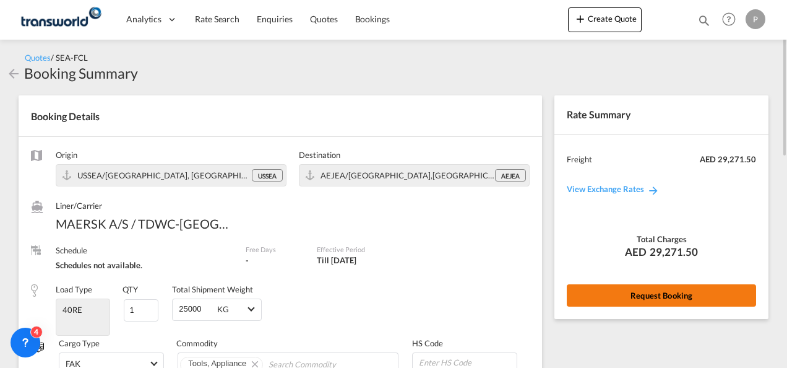
click at [652, 296] on button "Request Booking" at bounding box center [661, 295] width 189 height 22
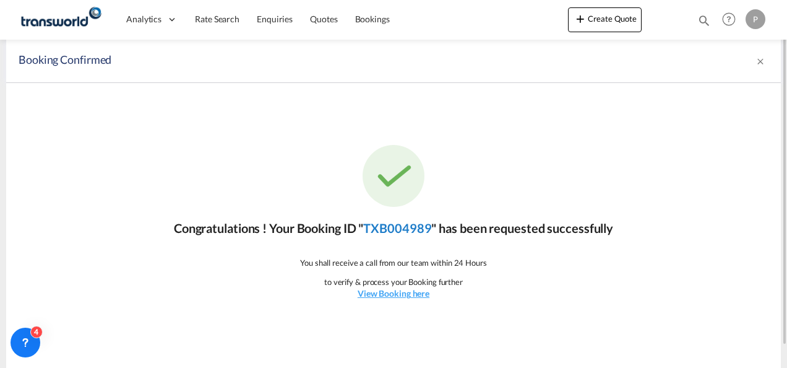
click at [401, 233] on link "TXB004989" at bounding box center [397, 227] width 68 height 15
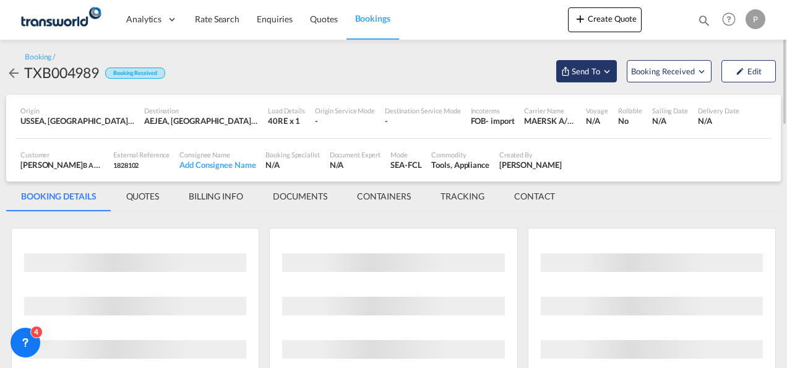
click at [597, 68] on span "Send To" at bounding box center [586, 71] width 31 height 12
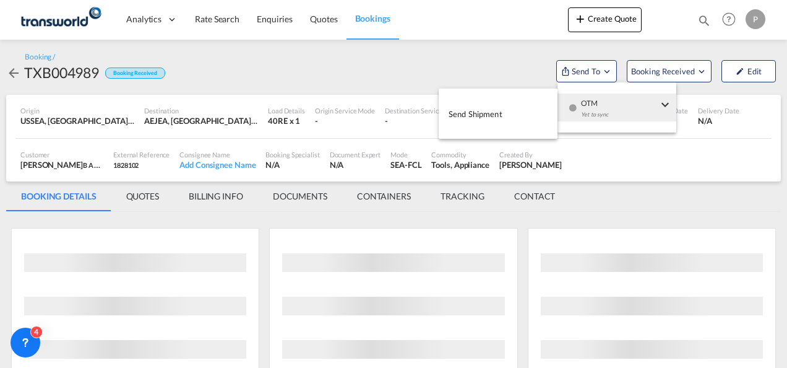
click at [536, 116] on button "Send Shipment" at bounding box center [498, 114] width 119 height 28
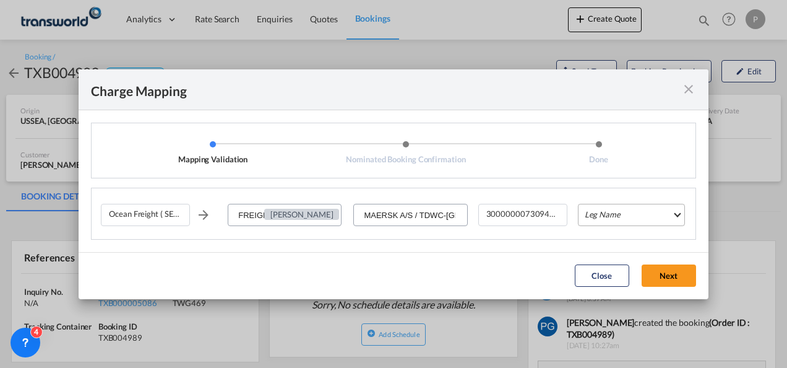
click at [602, 211] on md-select "Leg Name HANDLING ORIGIN VESSEL HANDLING DESTINATION OTHERS TL PICK UP CUSTOMS …" at bounding box center [631, 215] width 107 height 22
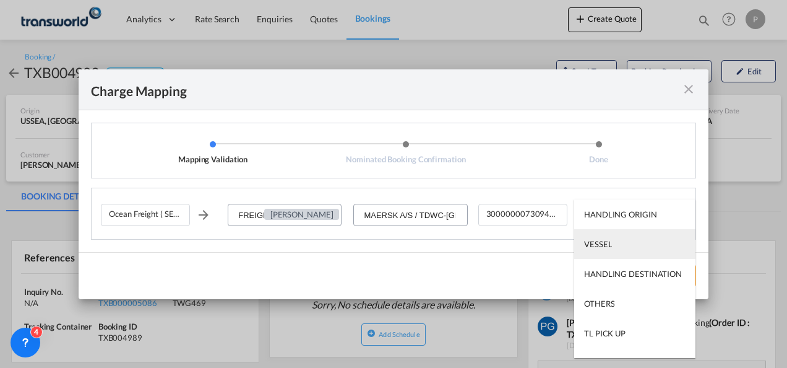
click at [610, 242] on div "VESSEL" at bounding box center [598, 243] width 28 height 11
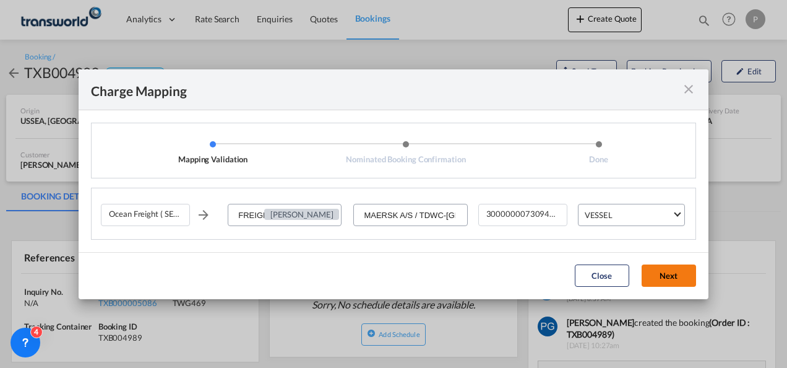
click at [673, 277] on button "Next" at bounding box center [669, 275] width 54 height 22
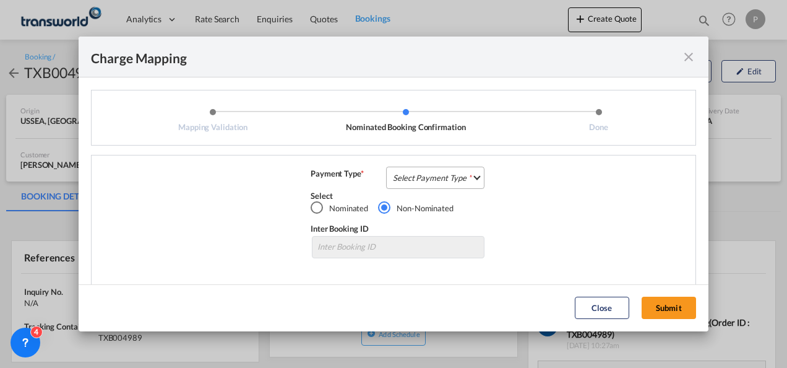
click at [416, 177] on md-select "Select Payment Type COLLECT PREPAID" at bounding box center [435, 177] width 98 height 22
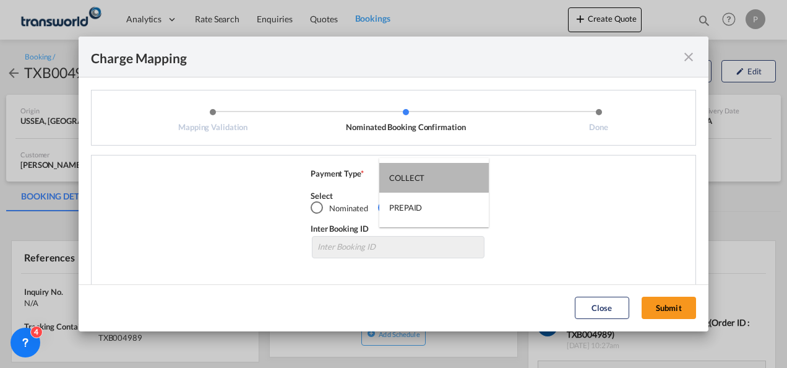
click at [416, 177] on div "COLLECT" at bounding box center [406, 177] width 35 height 11
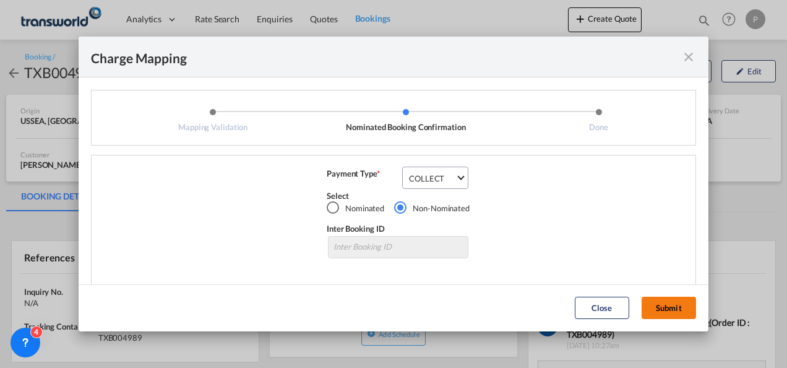
click at [667, 308] on button "Submit" at bounding box center [669, 307] width 54 height 22
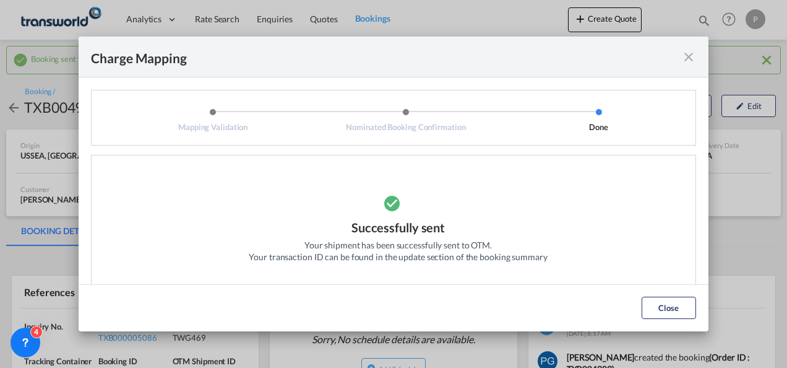
click at [693, 53] on md-icon "icon-close fg-AAA8AD cursor" at bounding box center [688, 57] width 15 height 15
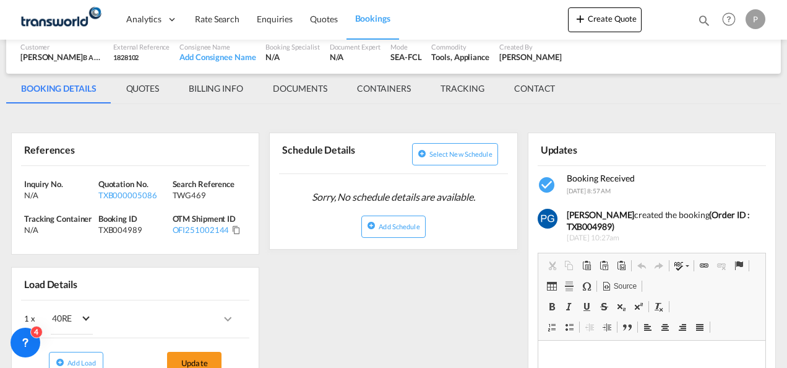
scroll to position [143, 0]
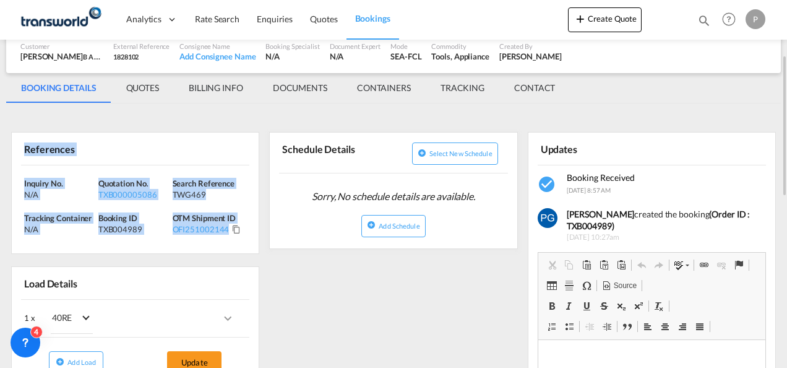
drag, startPoint x: 21, startPoint y: 147, endPoint x: 228, endPoint y: 230, distance: 222.7
click at [228, 230] on div "References Inquiry No. N/A Quotation No. TXB000005086 Search Reference TWG469 T…" at bounding box center [135, 193] width 248 height 122
copy div "References Inquiry No. N/A Quotation No. TXB000005086 Search Reference TWG469 T…"
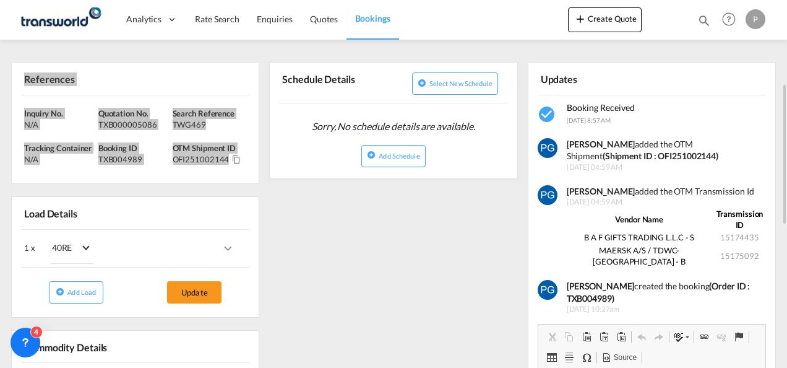
scroll to position [214, 0]
